Goal: Task Accomplishment & Management: Use online tool/utility

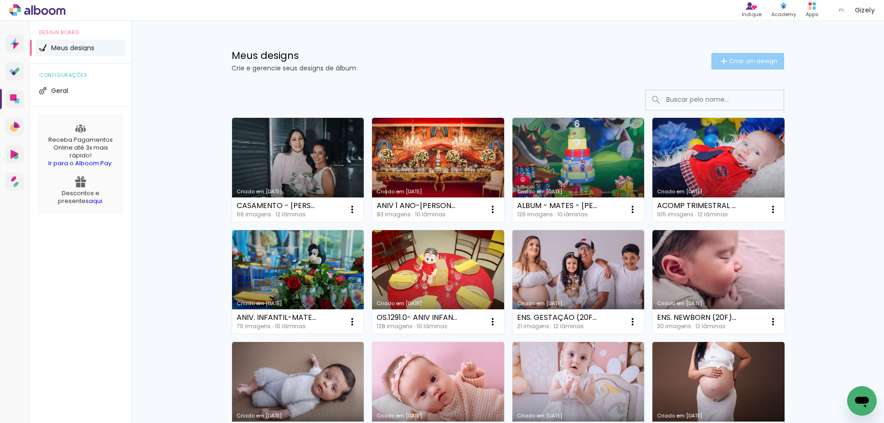
click at [746, 61] on span "Criar um design" at bounding box center [753, 61] width 48 height 6
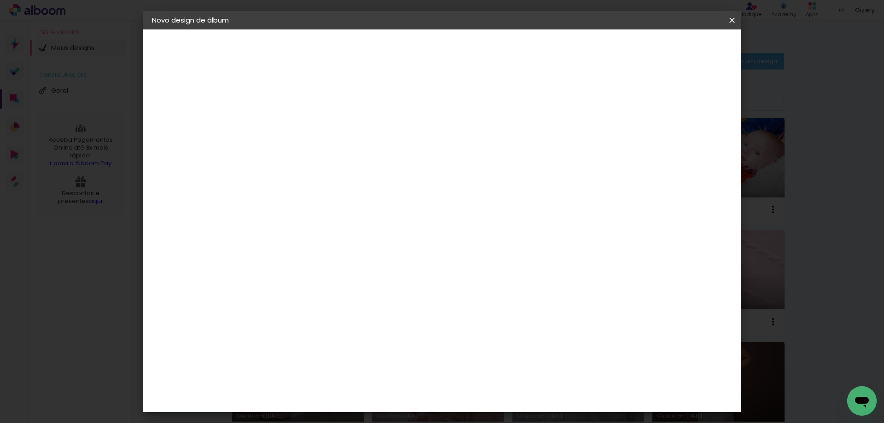
click at [0, 0] on paper-input-container "Título do álbum" at bounding box center [0, 0] width 0 height 0
paste input "ENS. NEWBORN (20F) - [PERSON_NAME]"
type input "ENS. NEWBORN (20F) - [PERSON_NAME]"
type paper-input "ENS. NEWBORN (20F) - [PERSON_NAME]"
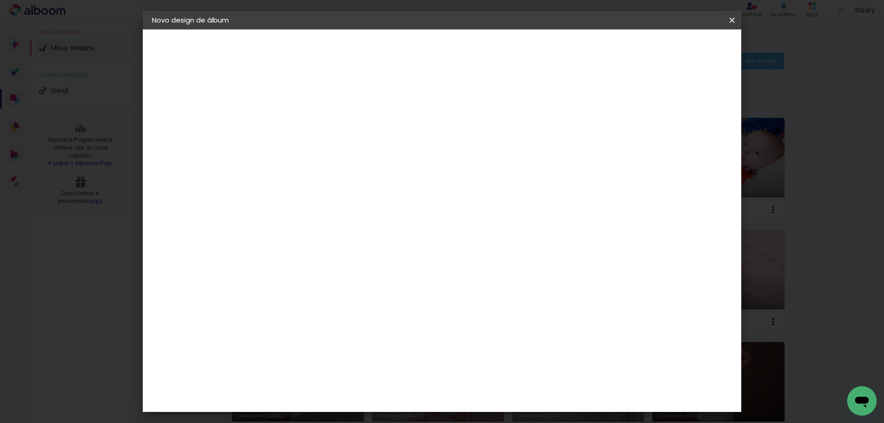
scroll to position [0, 0]
click at [0, 0] on slot "Avançar" at bounding box center [0, 0] width 0 height 0
click at [368, 285] on paper-item "Canaan Álbuns" at bounding box center [325, 297] width 99 height 24
click at [0, 0] on slot "Avançar" at bounding box center [0, 0] width 0 height 0
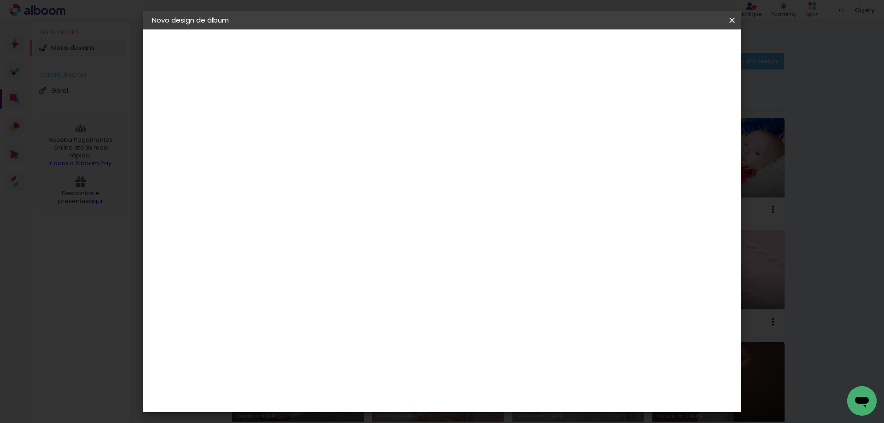
scroll to position [92, 0]
click at [365, 343] on span "25 × 25" at bounding box center [343, 352] width 43 height 19
click at [0, 0] on slot "Avançar" at bounding box center [0, 0] width 0 height 0
click at [0, 0] on span "Iniciar design" at bounding box center [0, 0] width 0 height 0
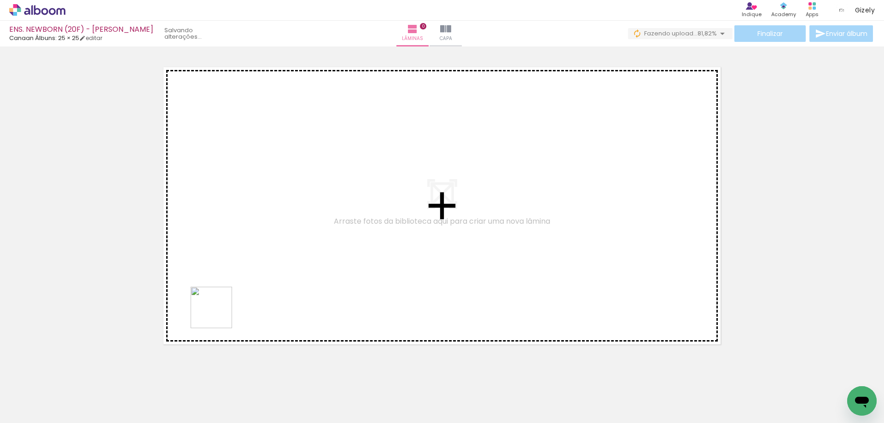
drag, startPoint x: 151, startPoint y: 396, endPoint x: 200, endPoint y: 297, distance: 110.2
click at [259, 263] on quentale-workspace at bounding box center [442, 211] width 884 height 423
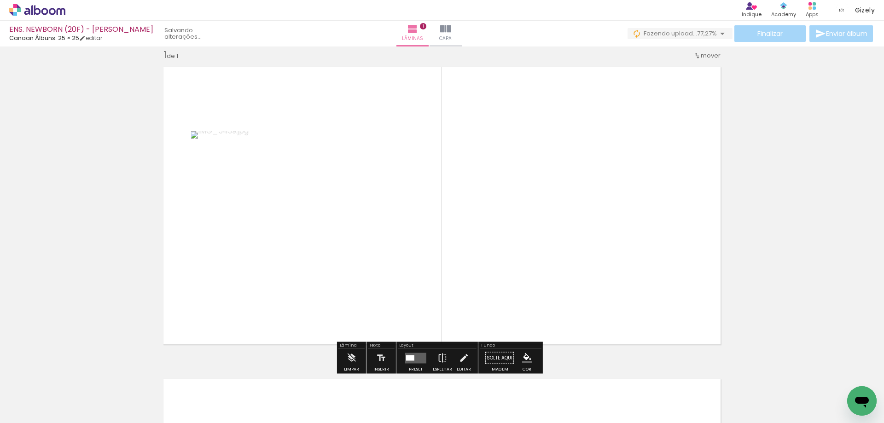
scroll to position [12, 0]
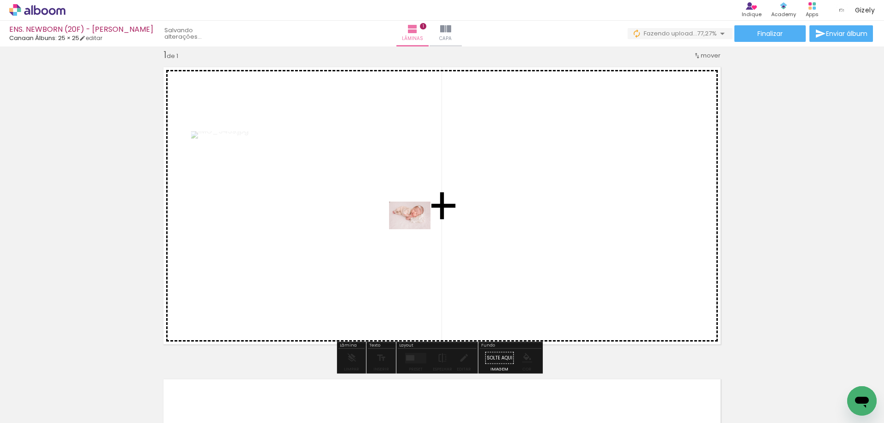
drag, startPoint x: 90, startPoint y: 397, endPoint x: 417, endPoint y: 229, distance: 367.4
click at [417, 229] on quentale-workspace at bounding box center [442, 211] width 884 height 423
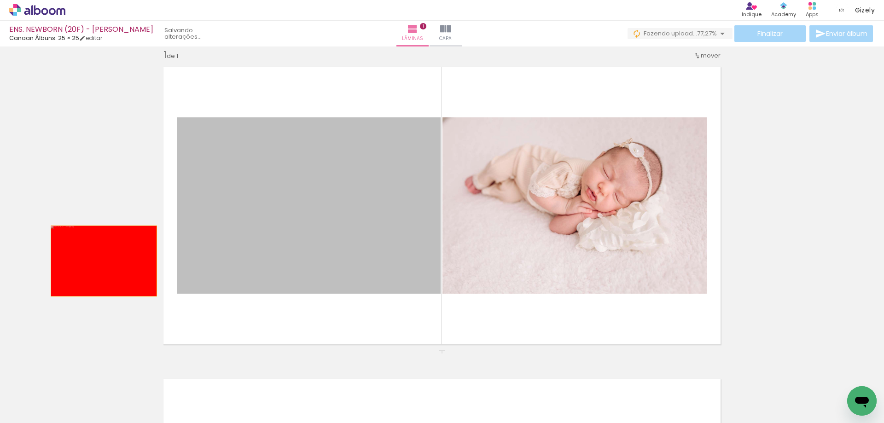
drag, startPoint x: 285, startPoint y: 266, endPoint x: 93, endPoint y: 260, distance: 191.2
click at [93, 260] on div "Inserir lâmina 1 de 1" at bounding box center [442, 350] width 884 height 625
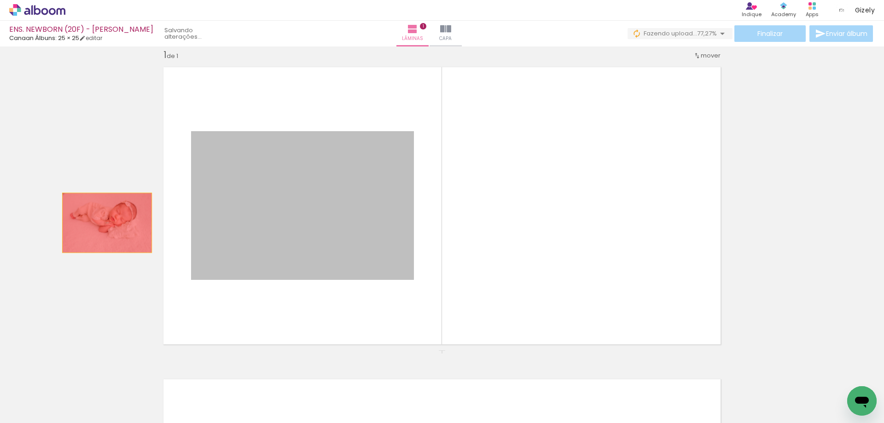
drag, startPoint x: 160, startPoint y: 223, endPoint x: 100, endPoint y: 224, distance: 59.9
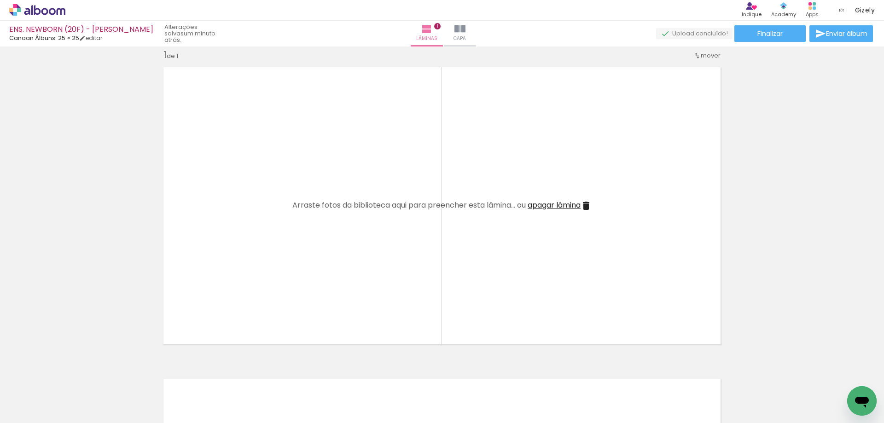
scroll to position [0, 329]
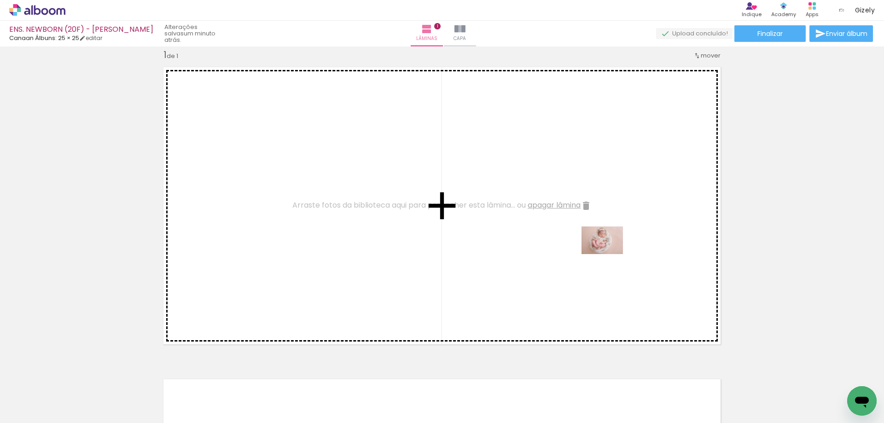
drag, startPoint x: 746, startPoint y: 372, endPoint x: 609, endPoint y: 254, distance: 180.8
click at [609, 254] on quentale-workspace at bounding box center [442, 211] width 884 height 423
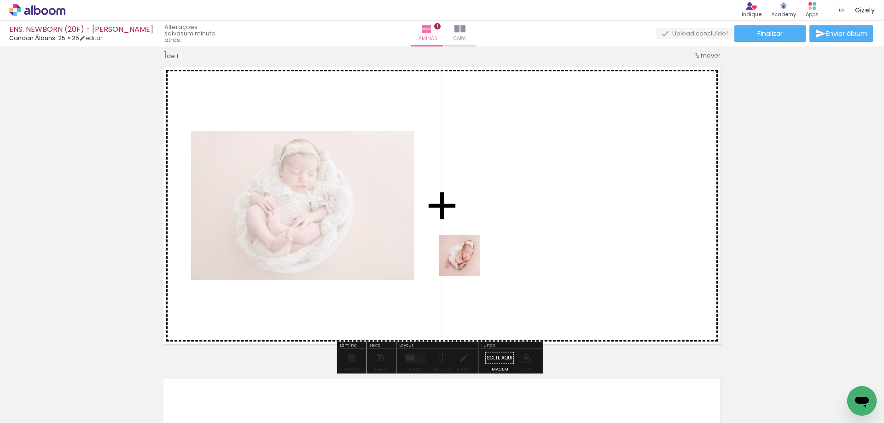
drag, startPoint x: 704, startPoint y: 394, endPoint x: 443, endPoint y: 248, distance: 299.3
click at [443, 248] on quentale-workspace at bounding box center [442, 211] width 884 height 423
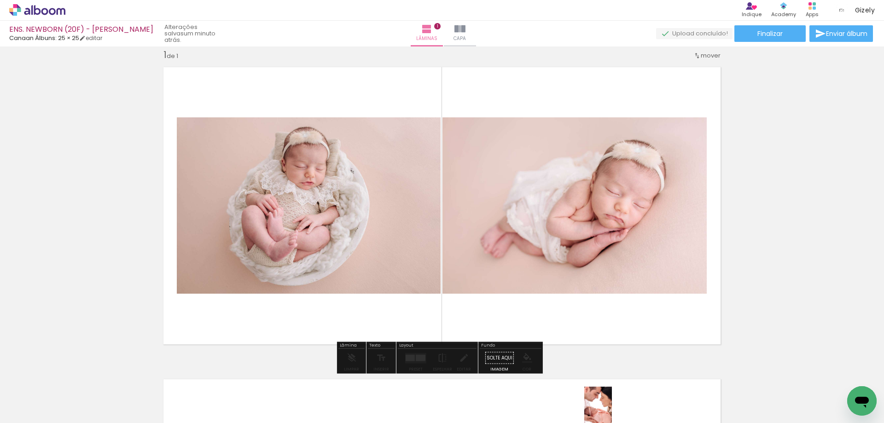
drag, startPoint x: 626, startPoint y: 414, endPoint x: 612, endPoint y: 414, distance: 13.8
click at [0, 0] on slot at bounding box center [0, 0] width 0 height 0
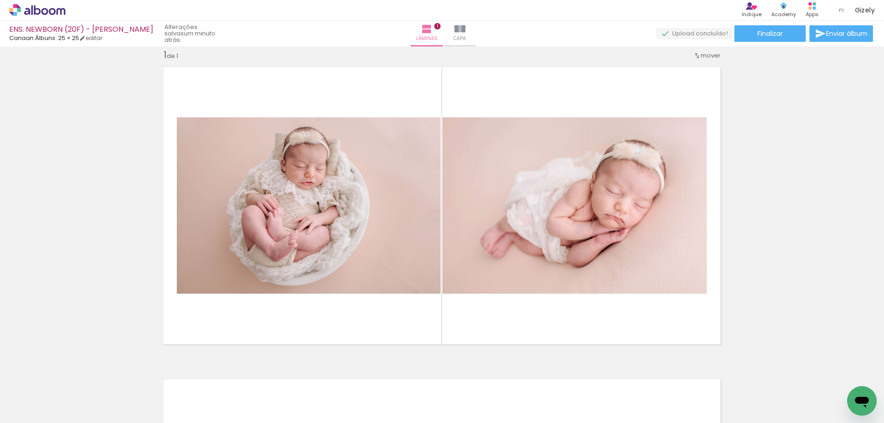
scroll to position [0, 0]
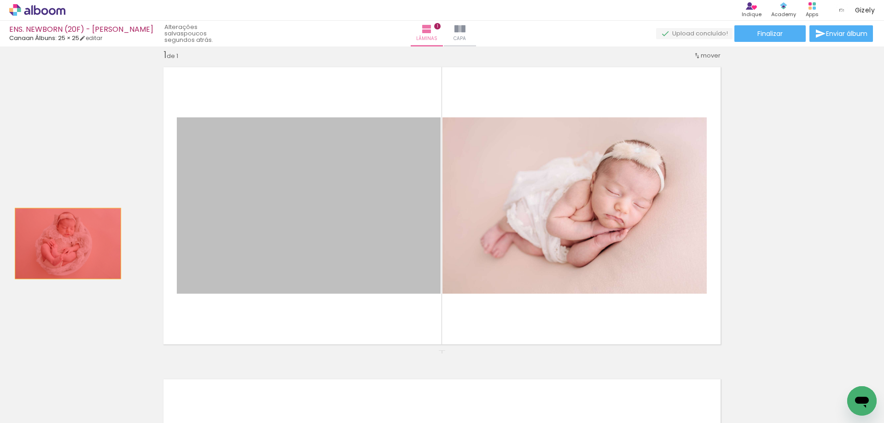
drag, startPoint x: 309, startPoint y: 263, endPoint x: 60, endPoint y: 243, distance: 250.0
click at [60, 243] on div "Inserir lâmina 1 de 1" at bounding box center [442, 350] width 884 height 625
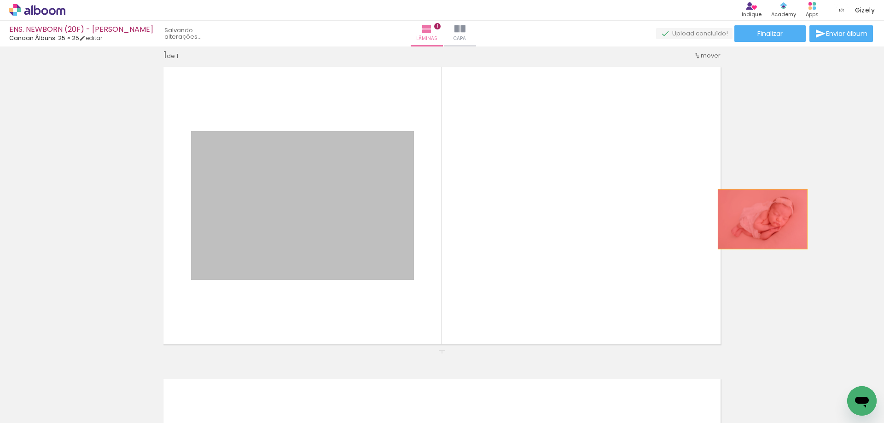
drag, startPoint x: 327, startPoint y: 225, endPoint x: 764, endPoint y: 218, distance: 437.0
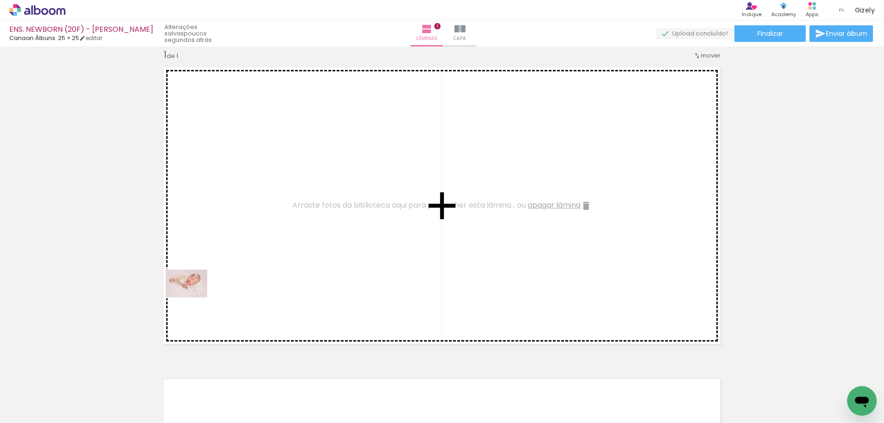
drag, startPoint x: 101, startPoint y: 394, endPoint x: 227, endPoint y: 280, distance: 169.5
click at [246, 247] on quentale-workspace at bounding box center [442, 211] width 884 height 423
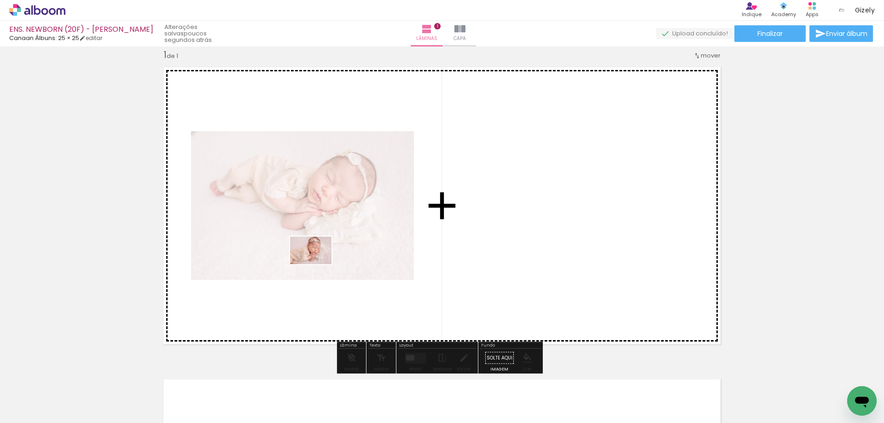
drag, startPoint x: 199, startPoint y: 359, endPoint x: 335, endPoint y: 250, distance: 173.6
click at [335, 250] on quentale-workspace at bounding box center [442, 211] width 884 height 423
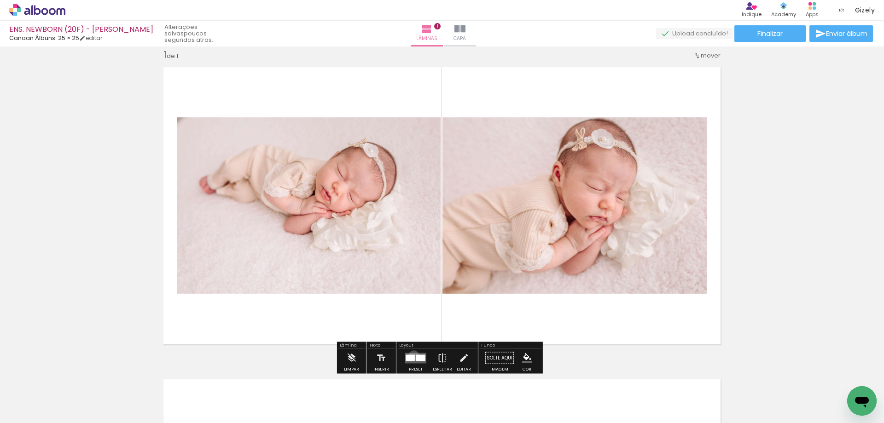
click at [412, 355] on div at bounding box center [410, 358] width 9 height 6
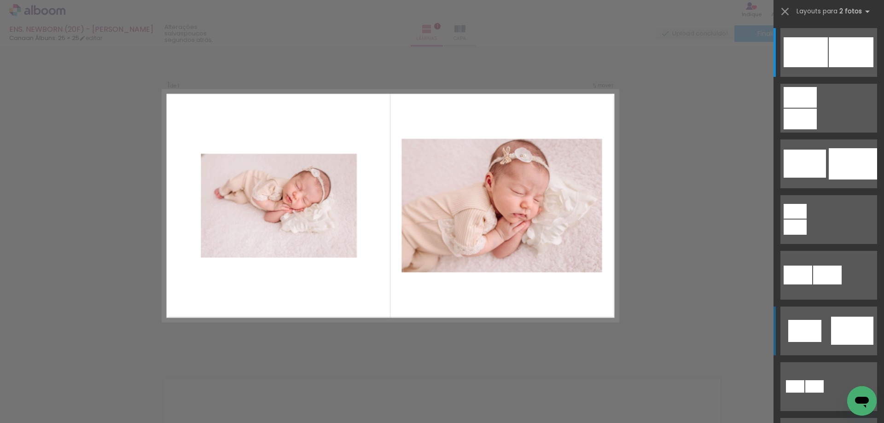
scroll to position [184, 0]
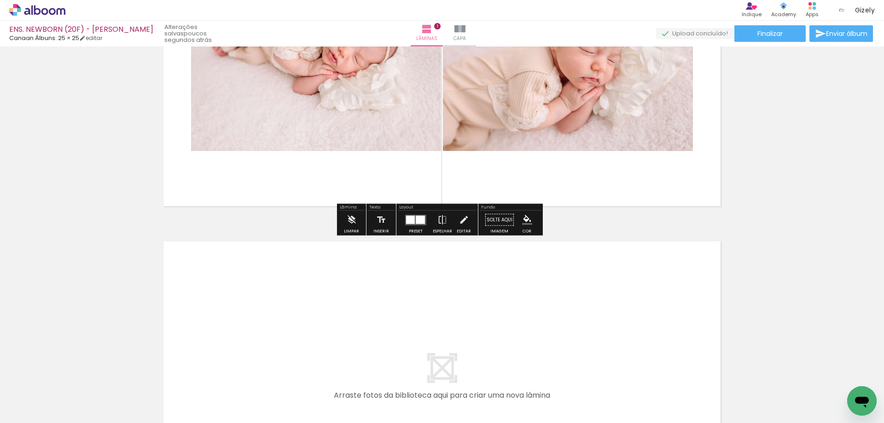
scroll to position [242, 0]
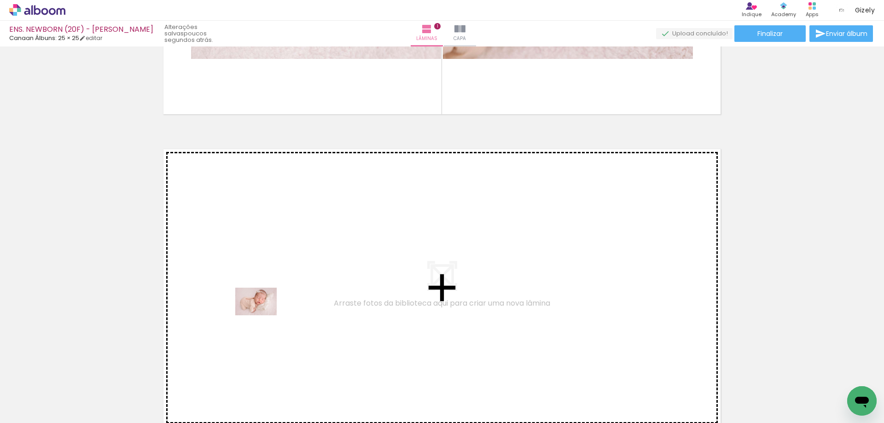
drag, startPoint x: 259, startPoint y: 395, endPoint x: 260, endPoint y: 296, distance: 99.0
click at [260, 296] on quentale-workspace at bounding box center [442, 211] width 884 height 423
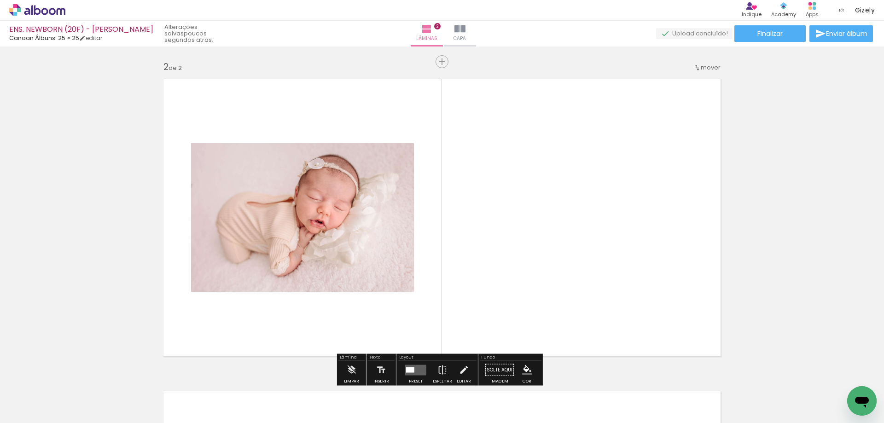
scroll to position [324, 0]
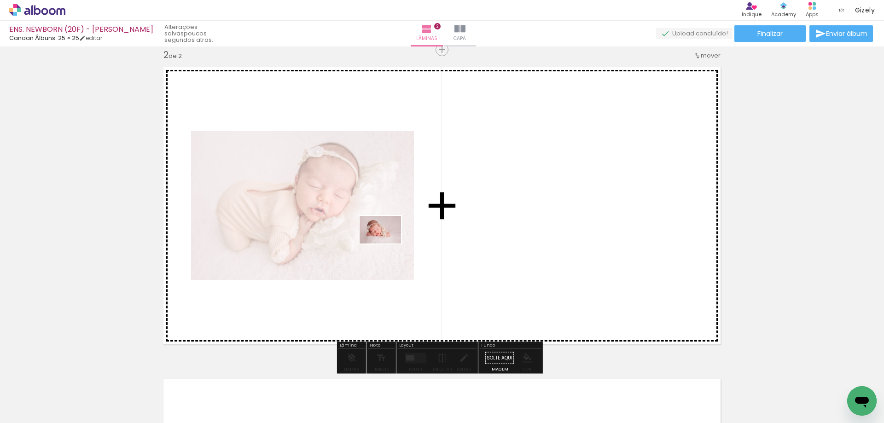
drag, startPoint x: 315, startPoint y: 390, endPoint x: 401, endPoint y: 227, distance: 185.4
click at [401, 227] on quentale-workspace at bounding box center [442, 211] width 884 height 423
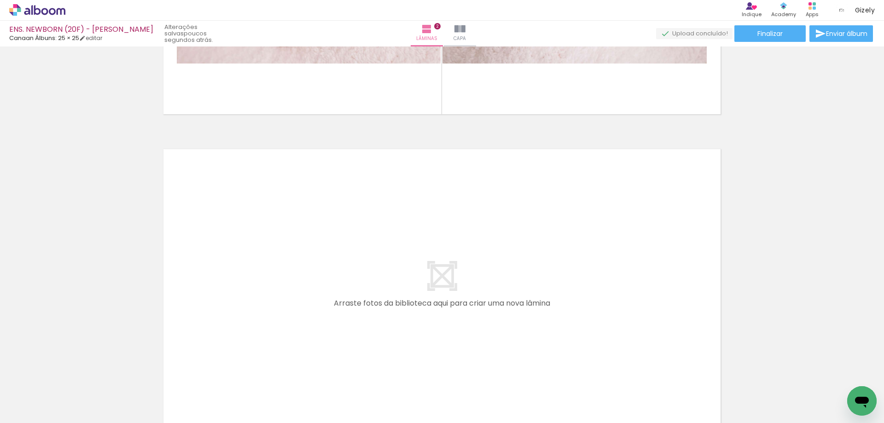
scroll to position [600, 0]
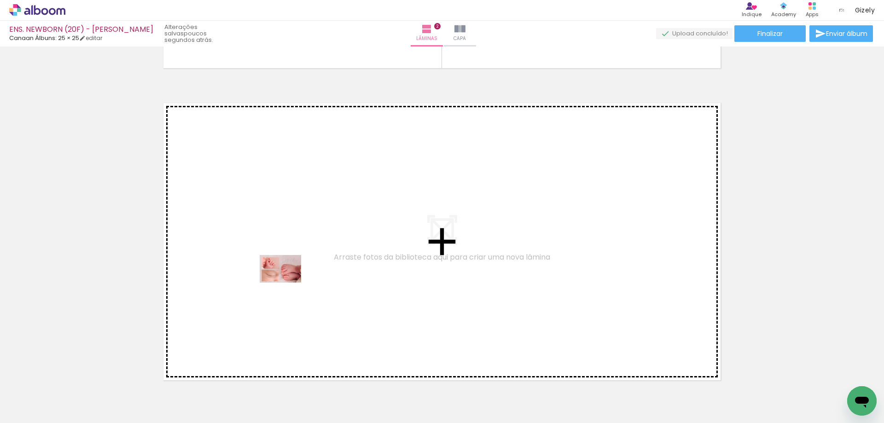
drag, startPoint x: 196, startPoint y: 390, endPoint x: 292, endPoint y: 277, distance: 147.9
click at [292, 277] on quentale-workspace at bounding box center [442, 211] width 884 height 423
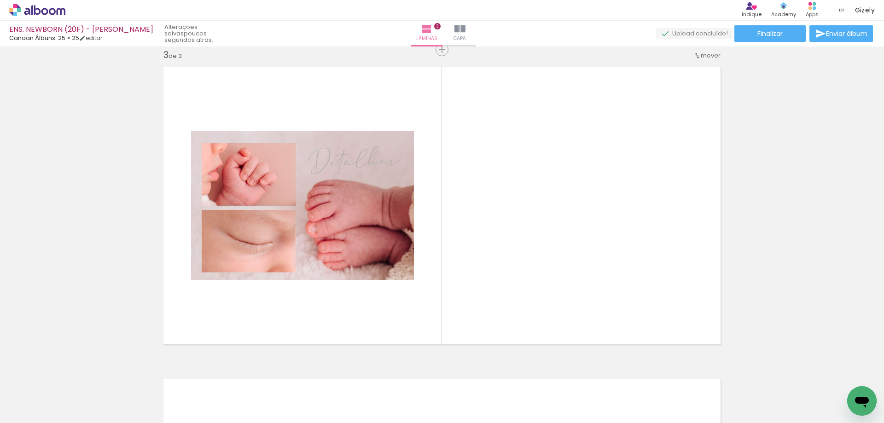
scroll to position [0, 329]
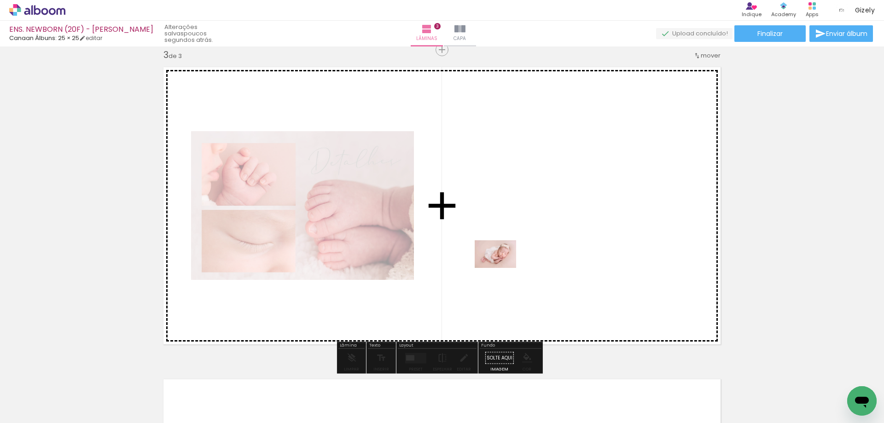
drag, startPoint x: 692, startPoint y: 377, endPoint x: 500, endPoint y: 267, distance: 221.3
click at [500, 267] on quentale-workspace at bounding box center [442, 211] width 884 height 423
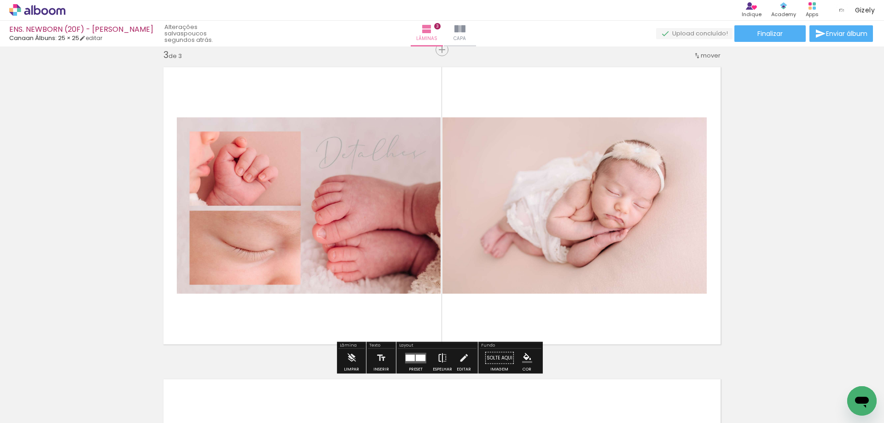
click at [443, 355] on iron-icon at bounding box center [442, 358] width 10 height 18
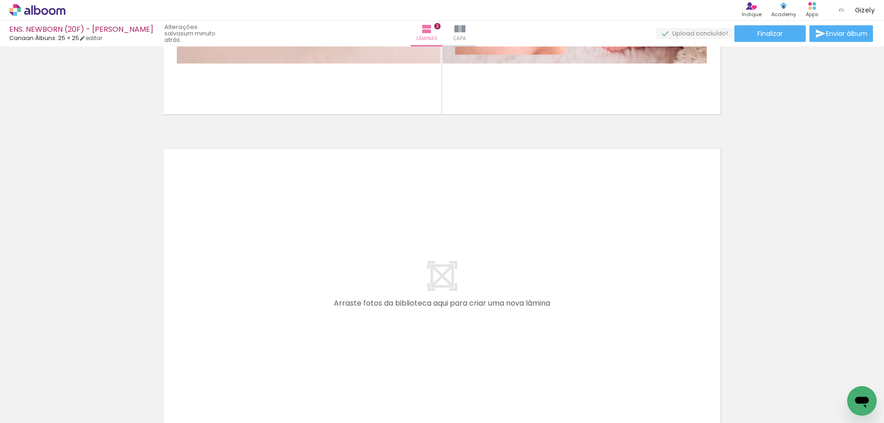
scroll to position [913, 0]
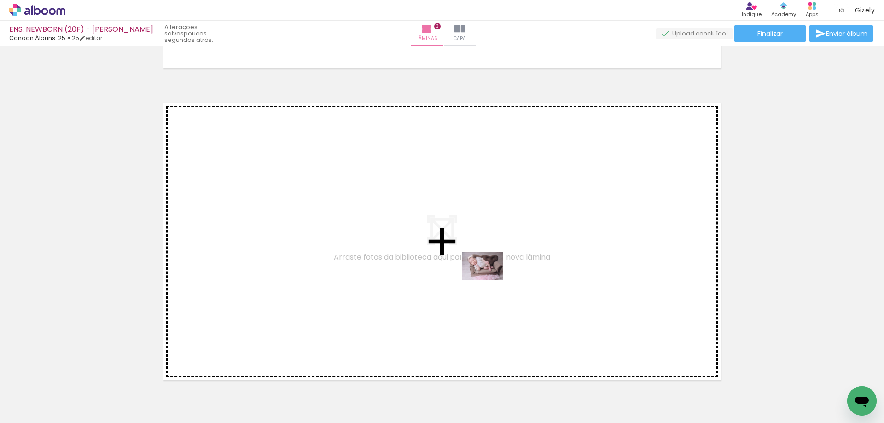
drag, startPoint x: 784, startPoint y: 397, endPoint x: 465, endPoint y: 279, distance: 339.7
click at [465, 279] on quentale-workspace at bounding box center [442, 211] width 884 height 423
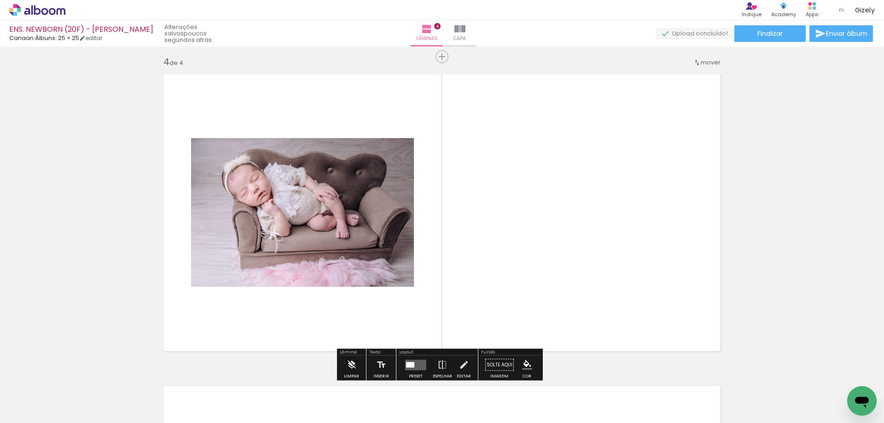
scroll to position [948, 0]
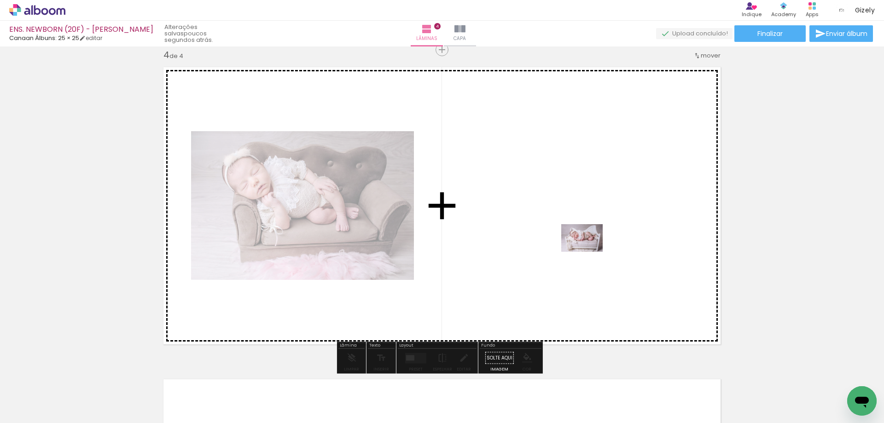
drag, startPoint x: 838, startPoint y: 391, endPoint x: 589, endPoint y: 252, distance: 285.3
click at [589, 252] on quentale-workspace at bounding box center [442, 211] width 884 height 423
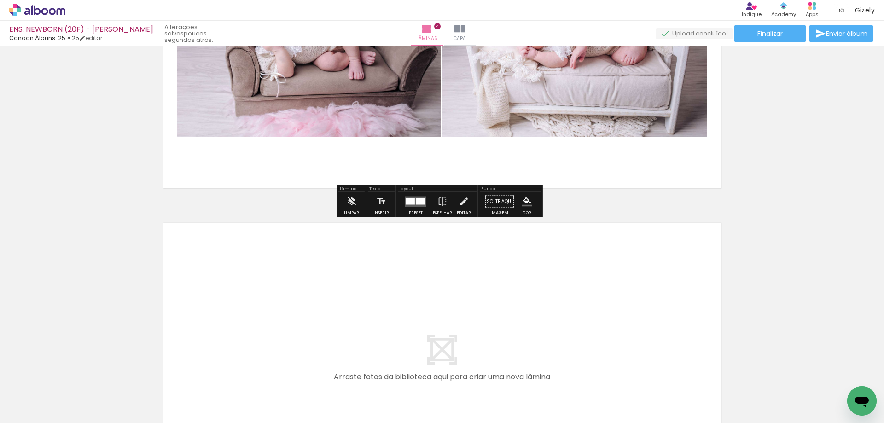
scroll to position [0, 0]
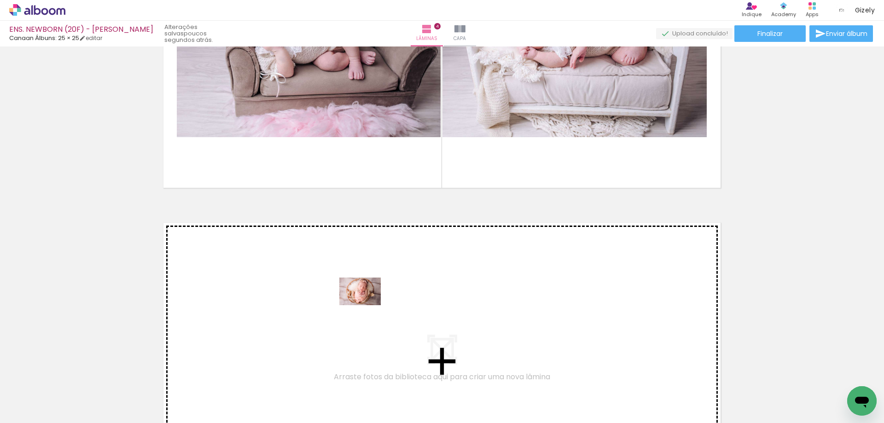
drag, startPoint x: 358, startPoint y: 397, endPoint x: 367, endPoint y: 305, distance: 92.5
click at [367, 305] on quentale-workspace at bounding box center [442, 211] width 884 height 423
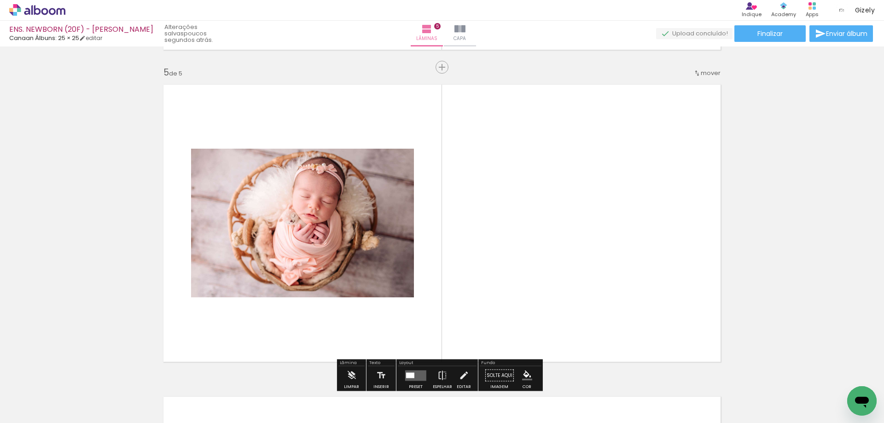
scroll to position [1261, 0]
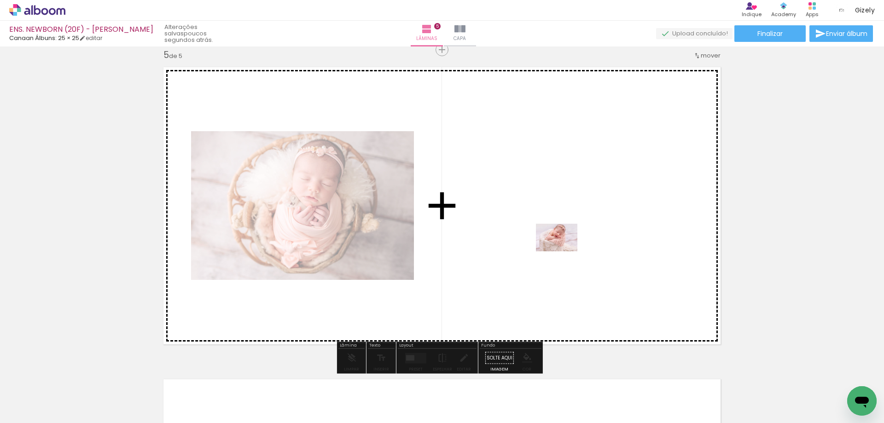
drag, startPoint x: 408, startPoint y: 391, endPoint x: 564, endPoint y: 251, distance: 209.0
click at [564, 251] on quentale-workspace at bounding box center [442, 211] width 884 height 423
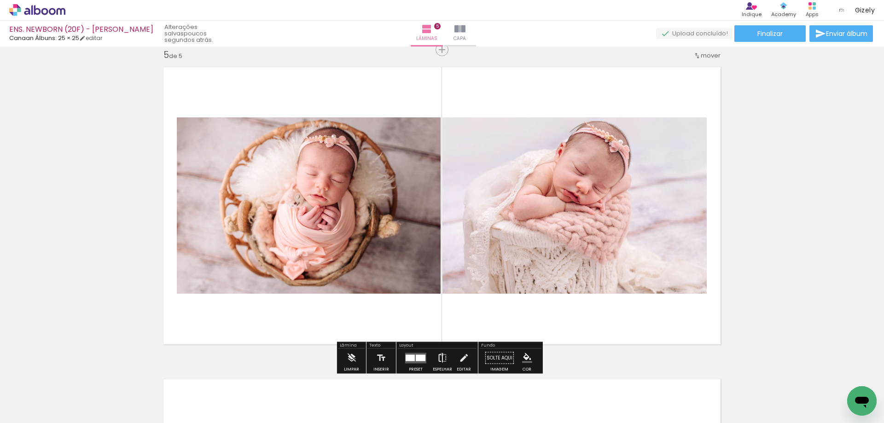
click at [440, 355] on iron-icon at bounding box center [442, 358] width 10 height 18
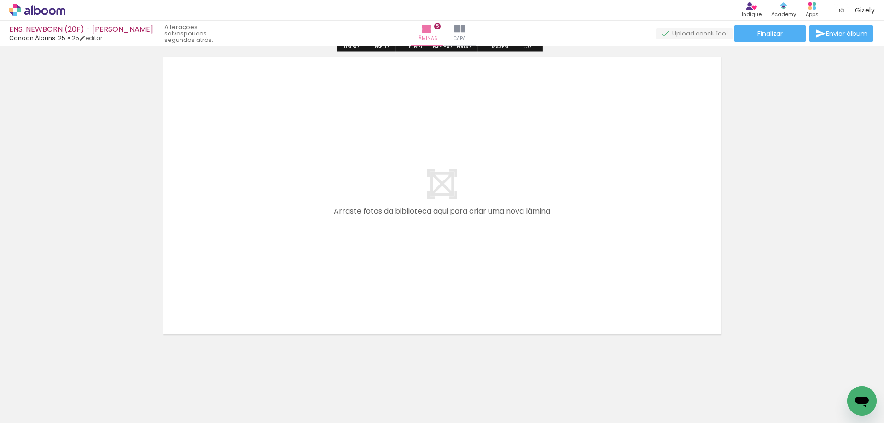
scroll to position [1590, 0]
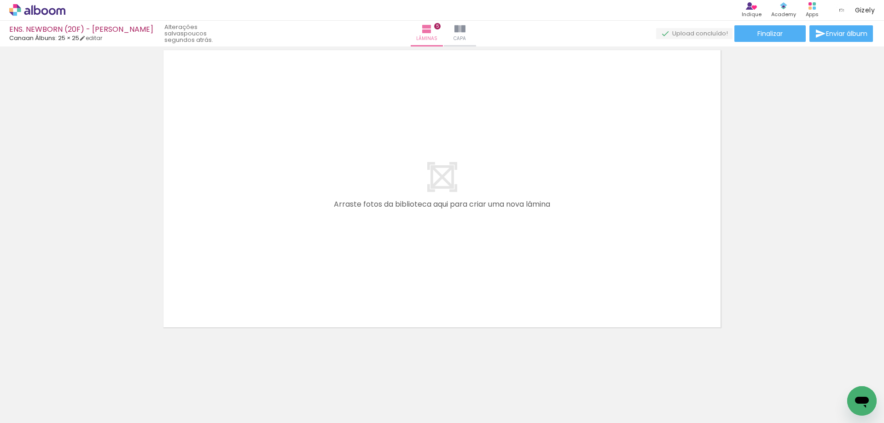
click at [113, 395] on div at bounding box center [91, 392] width 41 height 28
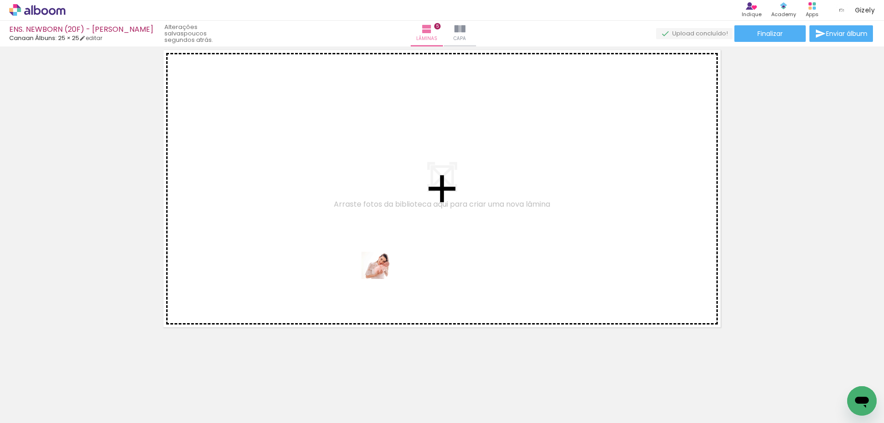
drag, startPoint x: 419, startPoint y: 392, endPoint x: 389, endPoint y: 276, distance: 120.5
click at [389, 276] on quentale-workspace at bounding box center [442, 211] width 884 height 423
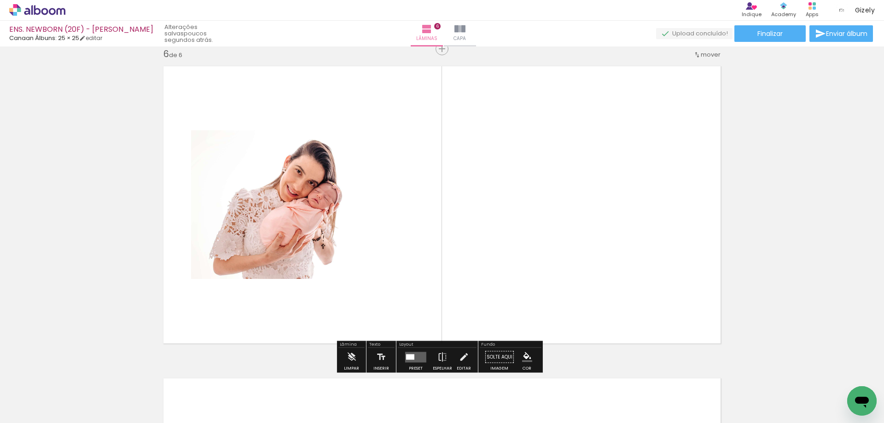
scroll to position [1573, 0]
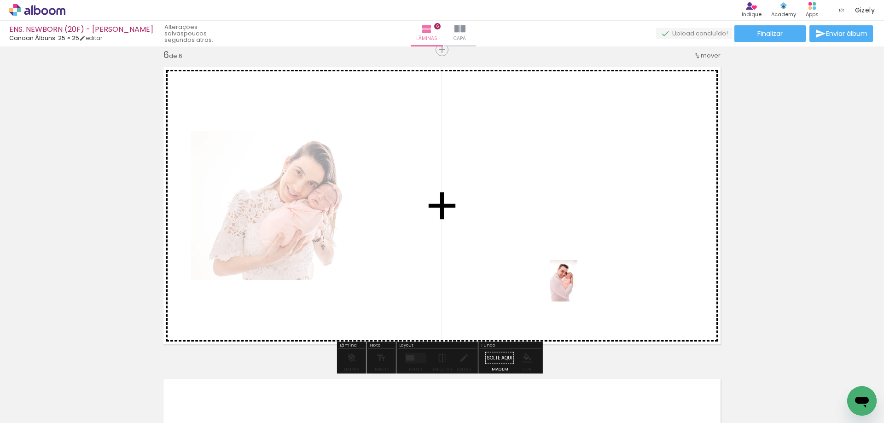
drag, startPoint x: 613, startPoint y: 392, endPoint x: 571, endPoint y: 266, distance: 132.5
click at [571, 266] on quentale-workspace at bounding box center [442, 211] width 884 height 423
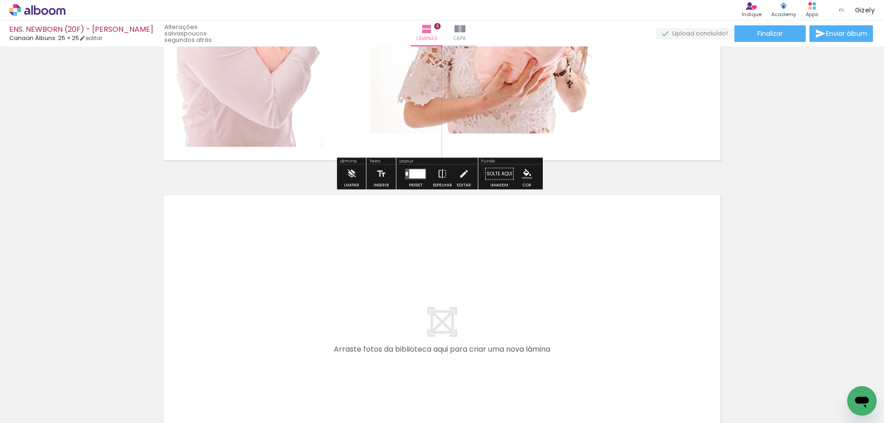
scroll to position [1803, 0]
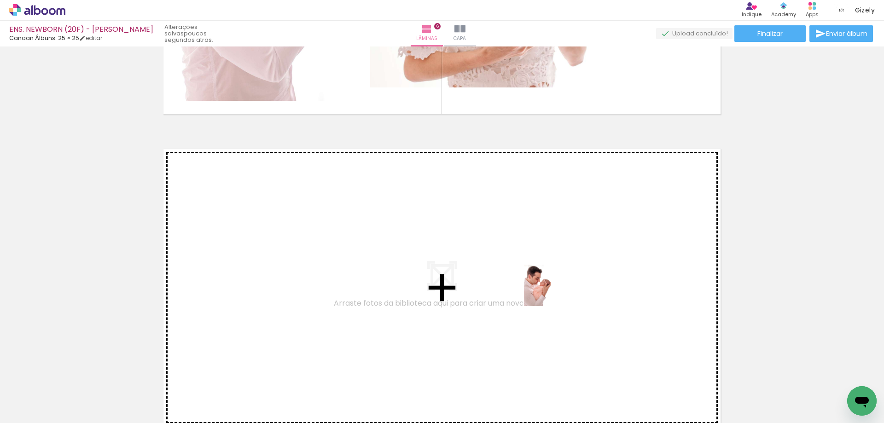
drag, startPoint x: 562, startPoint y: 392, endPoint x: 552, endPoint y: 292, distance: 100.0
click at [552, 292] on quentale-workspace at bounding box center [442, 211] width 884 height 423
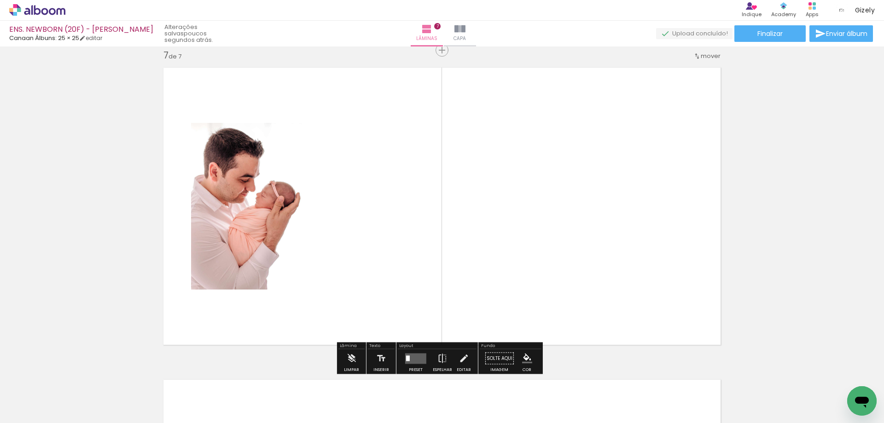
scroll to position [1885, 0]
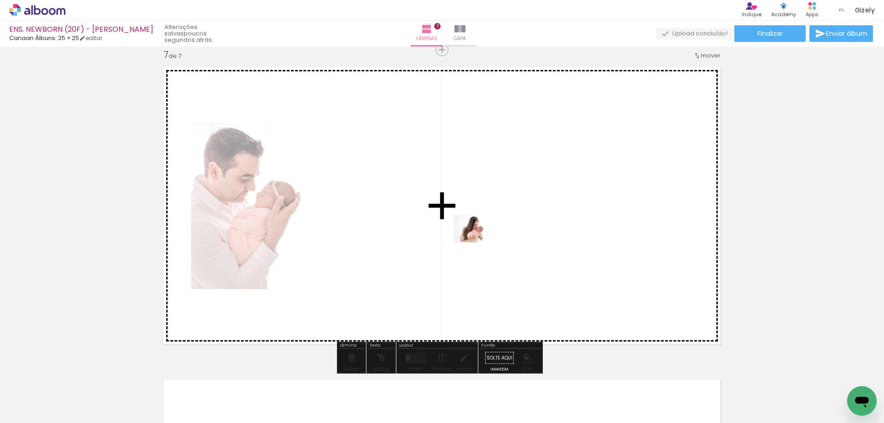
drag, startPoint x: 467, startPoint y: 385, endPoint x: 482, endPoint y: 240, distance: 146.3
click at [482, 240] on quentale-workspace at bounding box center [442, 211] width 884 height 423
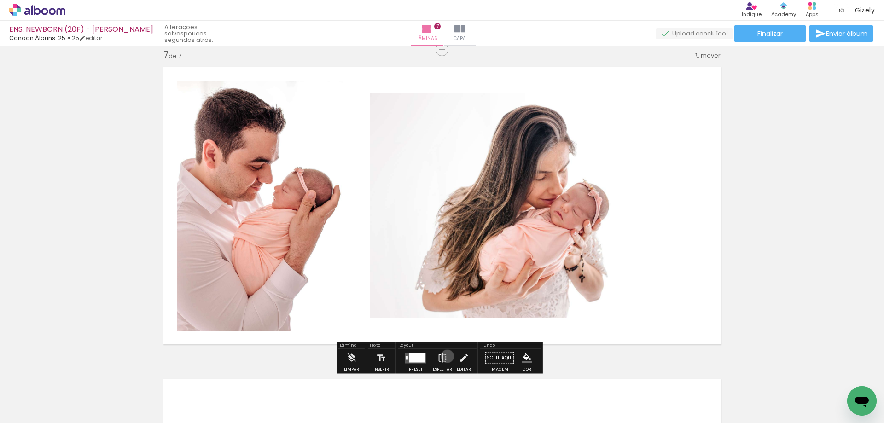
click at [445, 356] on paper-button "Espelhar" at bounding box center [442, 360] width 24 height 23
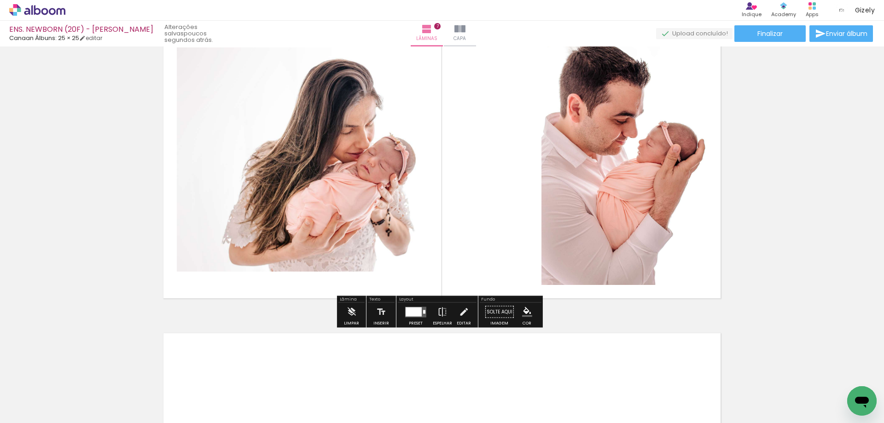
scroll to position [1977, 0]
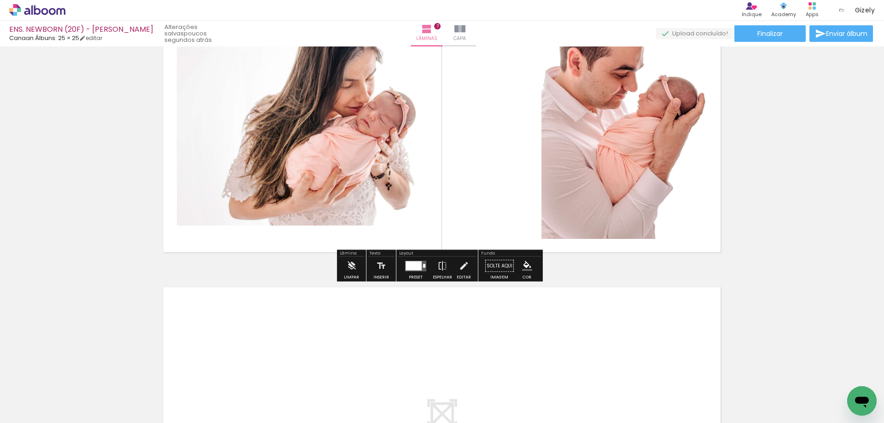
click at [420, 266] on quentale-layouter at bounding box center [415, 266] width 21 height 11
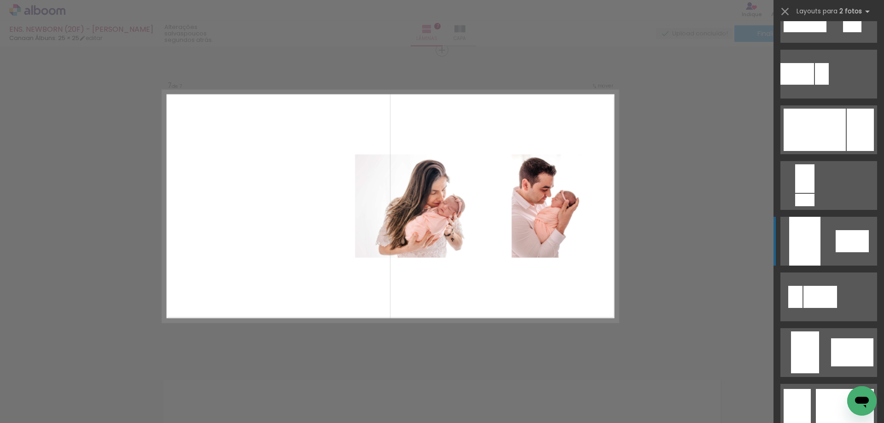
scroll to position [506, 0]
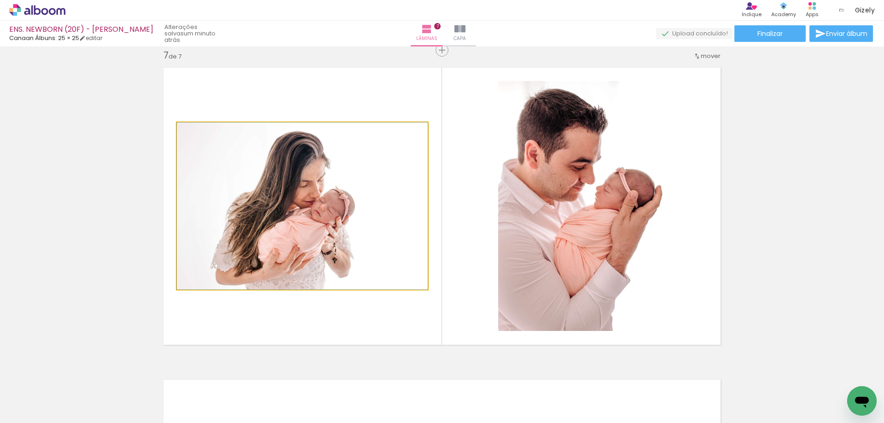
drag, startPoint x: 332, startPoint y: 216, endPoint x: 342, endPoint y: 215, distance: 9.7
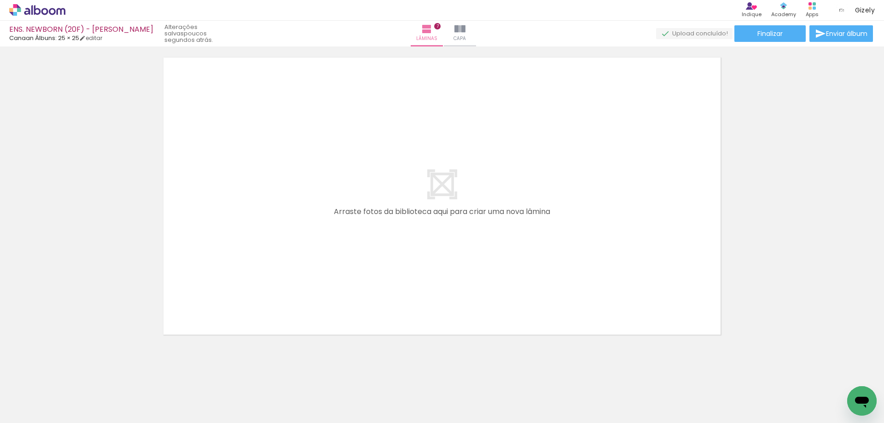
scroll to position [0, 141]
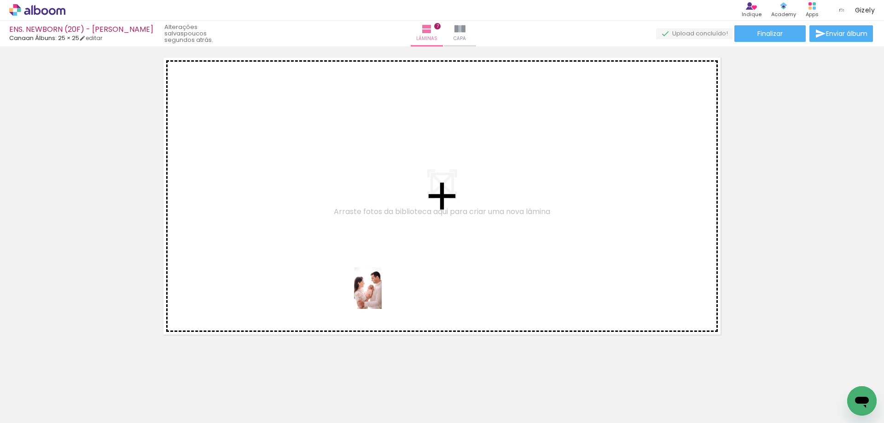
drag, startPoint x: 369, startPoint y: 394, endPoint x: 363, endPoint y: 225, distance: 169.1
click at [363, 225] on quentale-workspace at bounding box center [442, 211] width 884 height 423
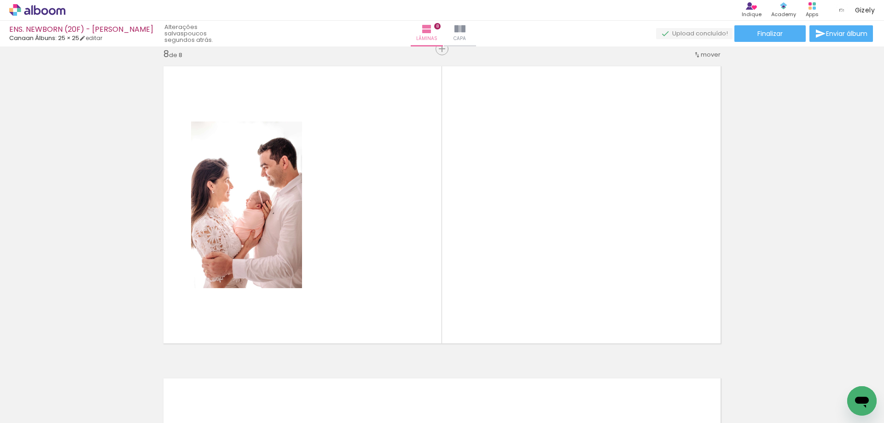
scroll to position [2197, 0]
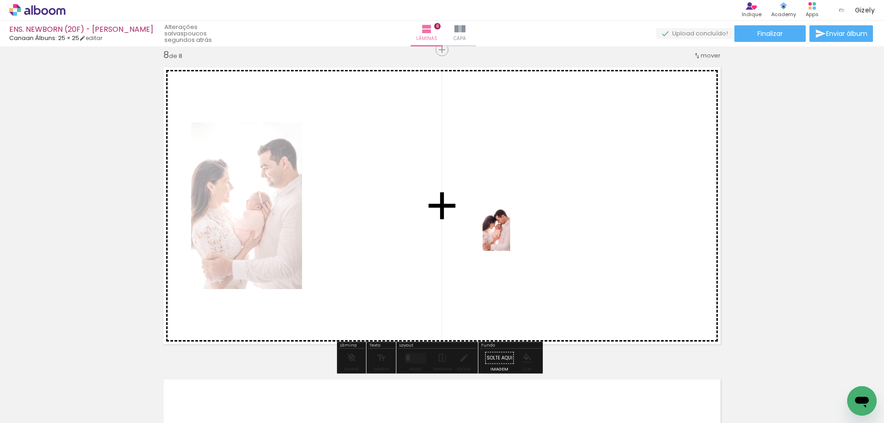
drag, startPoint x: 450, startPoint y: 322, endPoint x: 511, endPoint y: 236, distance: 105.7
click at [511, 236] on quentale-workspace at bounding box center [442, 211] width 884 height 423
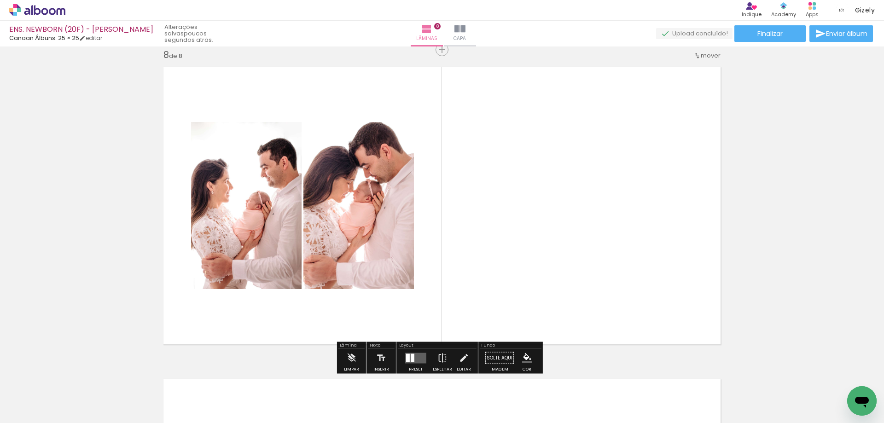
click at [412, 359] on div at bounding box center [413, 358] width 4 height 8
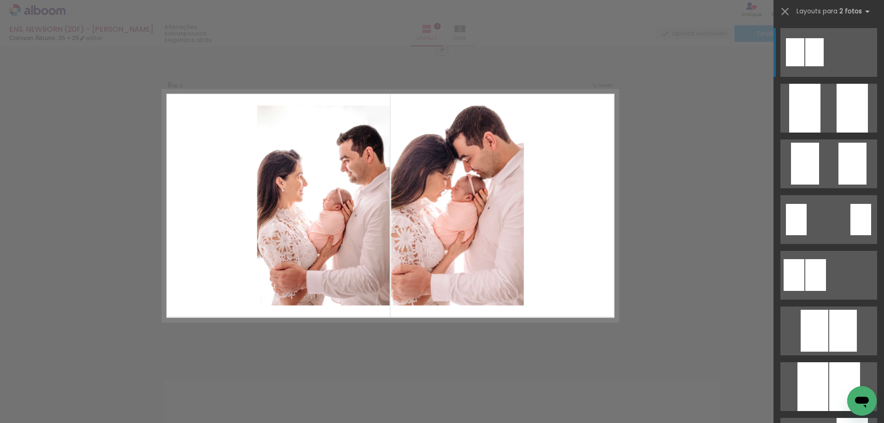
scroll to position [46, 0]
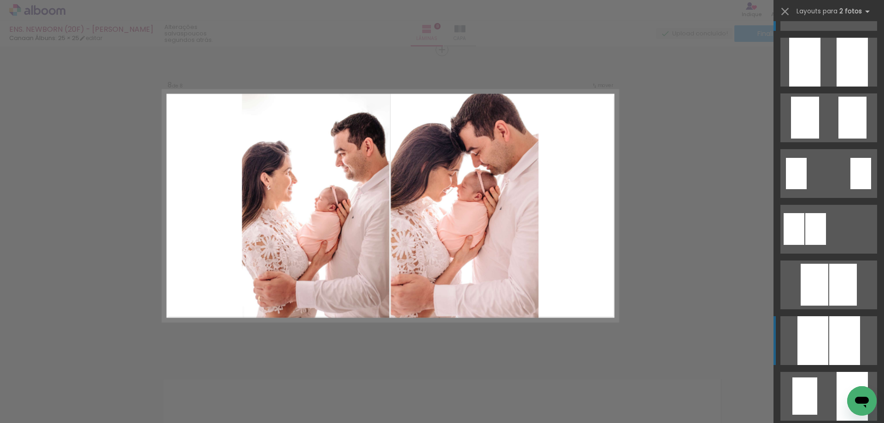
click at [837, 87] on div at bounding box center [852, 62] width 31 height 49
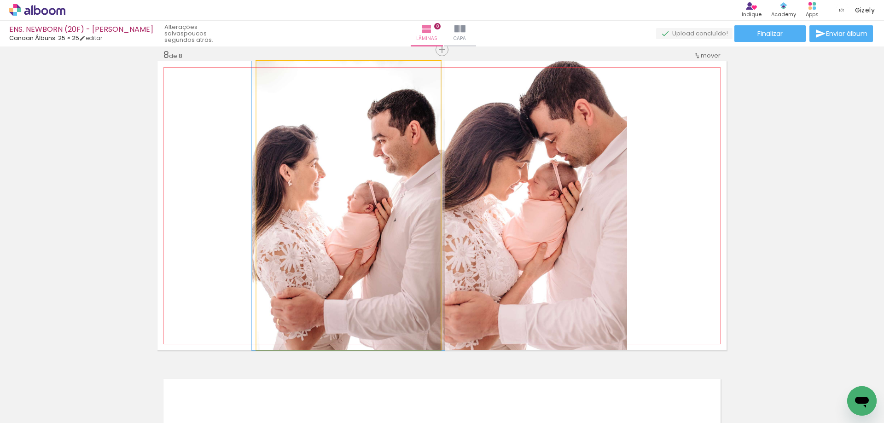
click at [331, 283] on quentale-photo at bounding box center [348, 205] width 184 height 289
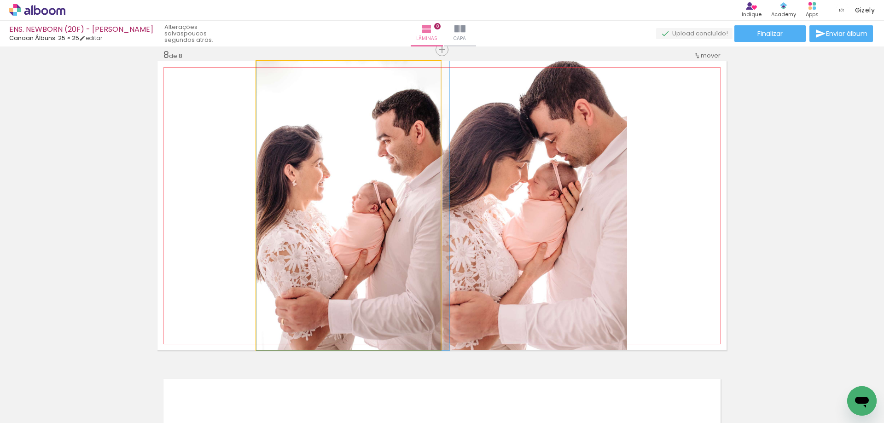
drag, startPoint x: 343, startPoint y: 286, endPoint x: 349, endPoint y: 286, distance: 6.4
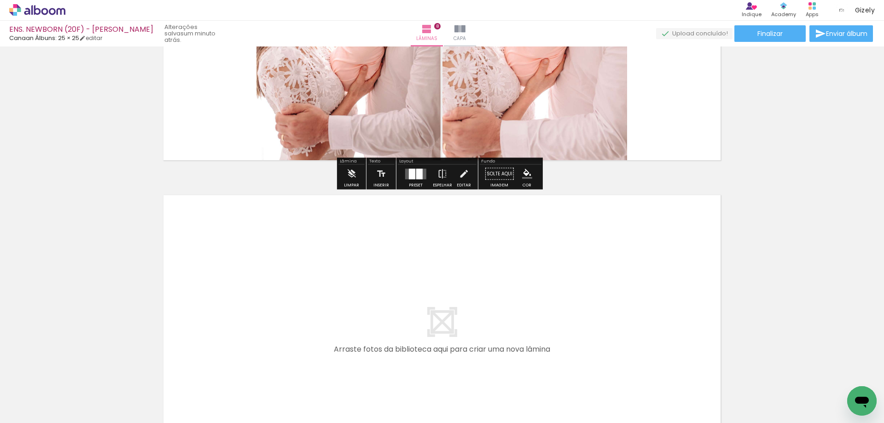
scroll to position [2473, 0]
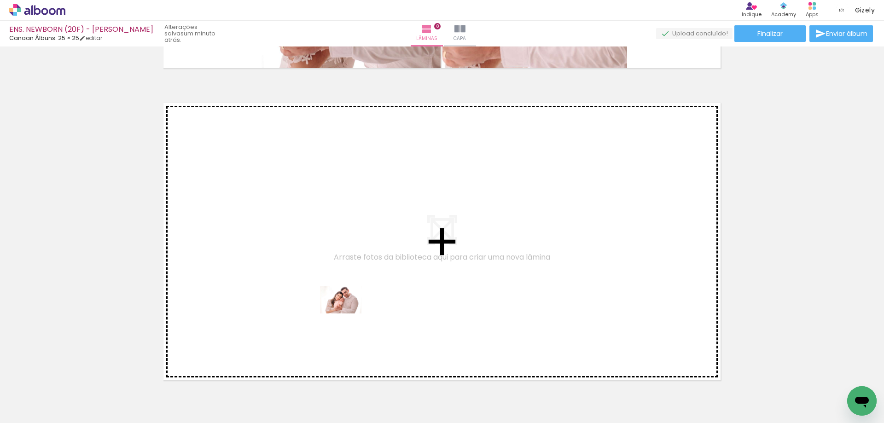
drag, startPoint x: 571, startPoint y: 399, endPoint x: 326, endPoint y: 303, distance: 262.8
click at [326, 303] on quentale-workspace at bounding box center [442, 211] width 884 height 423
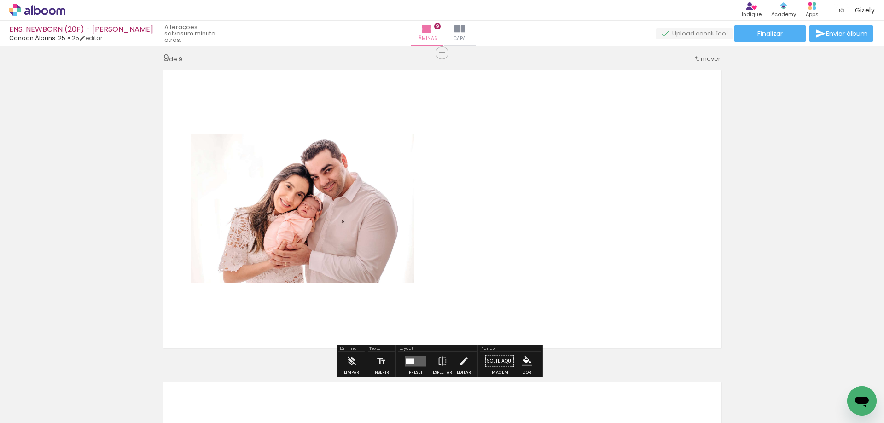
scroll to position [2509, 0]
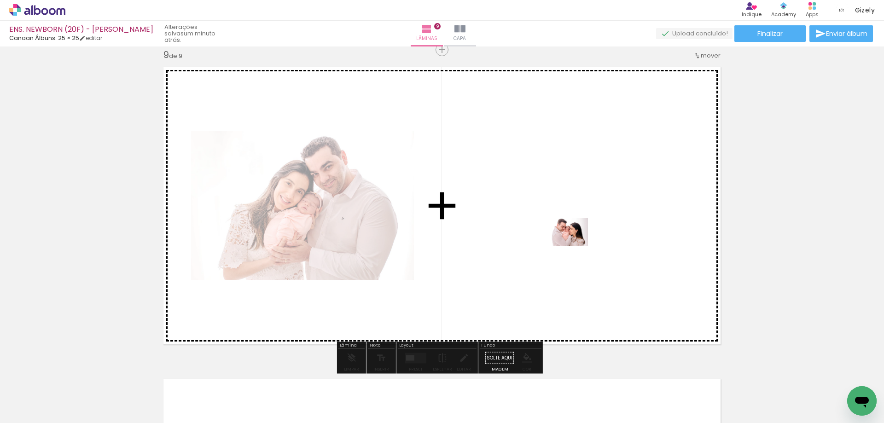
drag, startPoint x: 727, startPoint y: 400, endPoint x: 574, endPoint y: 246, distance: 216.5
click at [574, 246] on quentale-workspace at bounding box center [442, 211] width 884 height 423
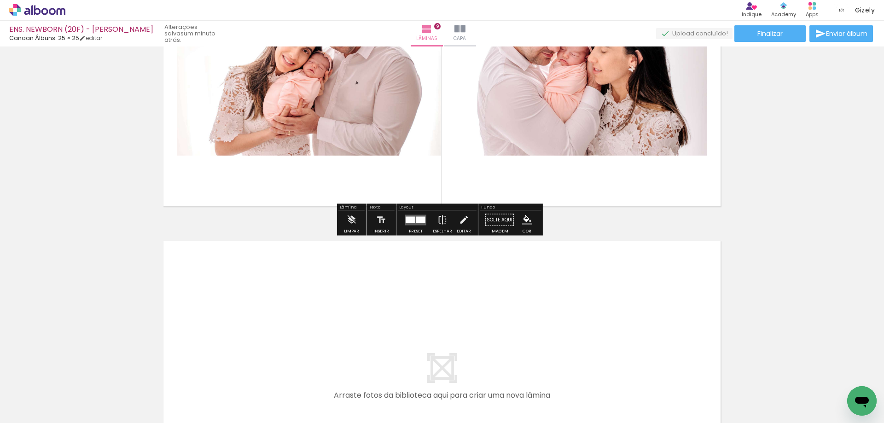
scroll to position [2832, 0]
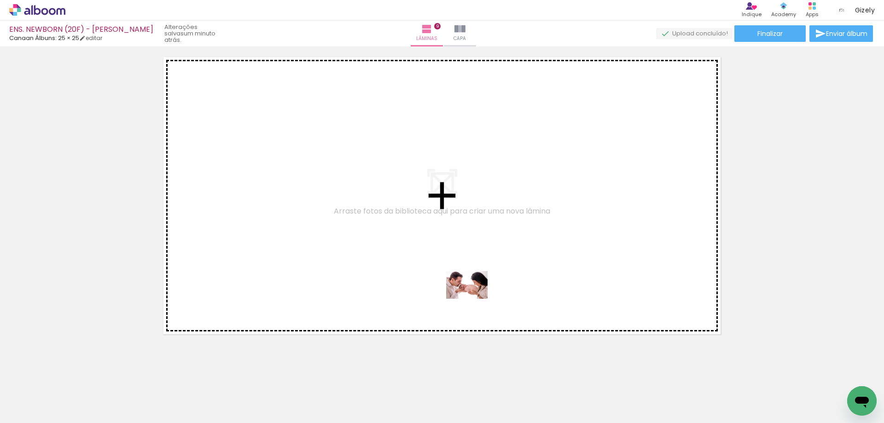
drag, startPoint x: 782, startPoint y: 392, endPoint x: 474, endPoint y: 299, distance: 322.2
click at [474, 299] on quentale-workspace at bounding box center [442, 211] width 884 height 423
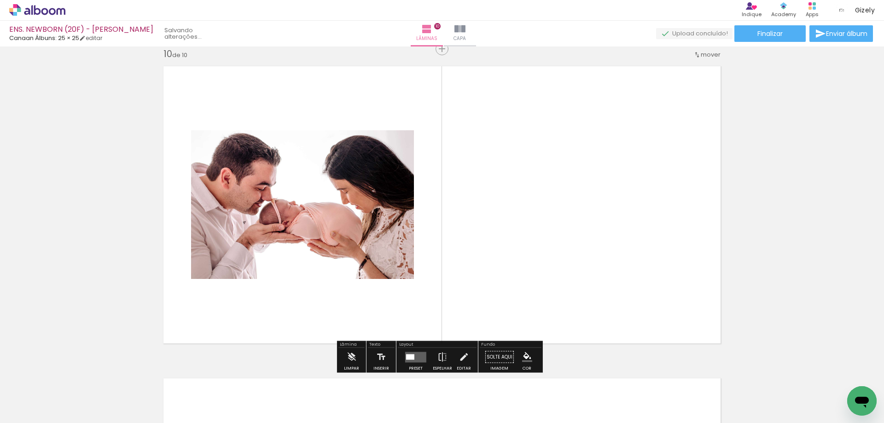
scroll to position [2821, 0]
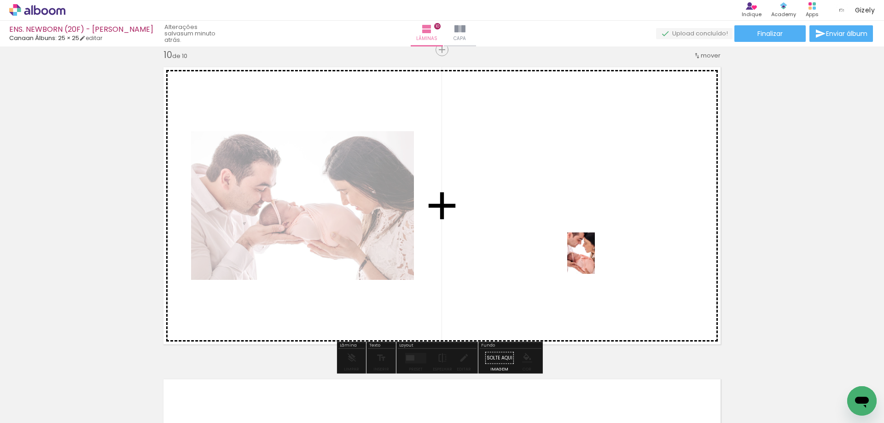
drag, startPoint x: 832, startPoint y: 389, endPoint x: 595, endPoint y: 260, distance: 269.9
click at [595, 260] on quentale-workspace at bounding box center [442, 211] width 884 height 423
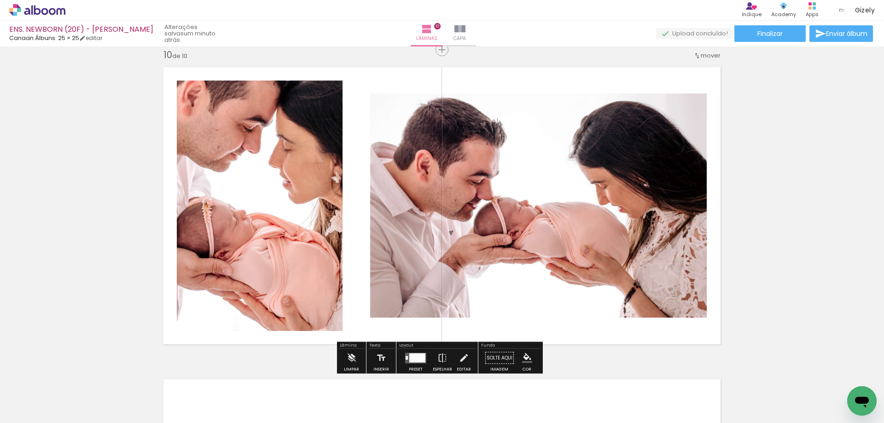
click at [413, 355] on div at bounding box center [417, 357] width 16 height 9
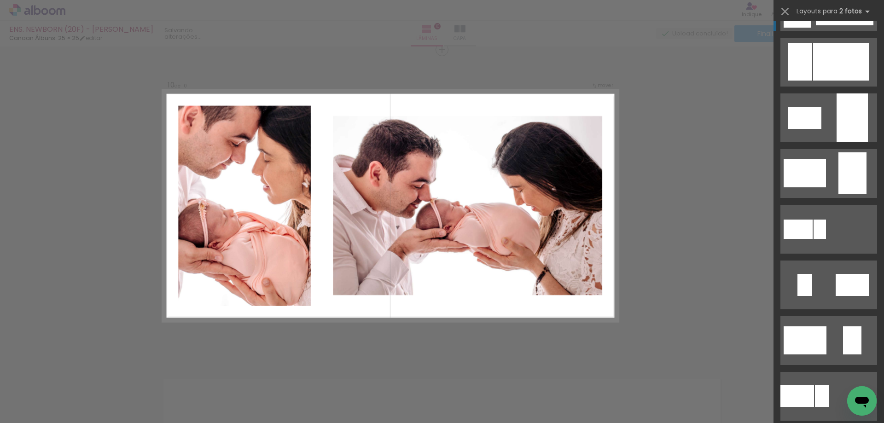
scroll to position [0, 0]
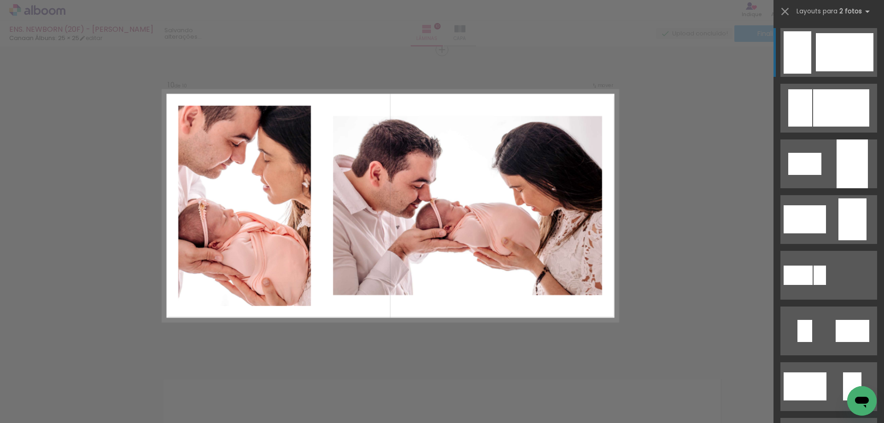
click at [807, 89] on div at bounding box center [800, 107] width 24 height 37
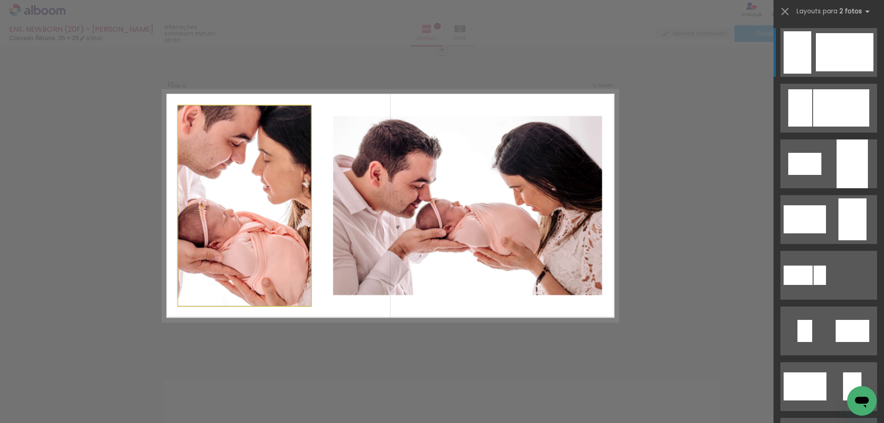
click at [303, 209] on quentale-photo at bounding box center [244, 205] width 133 height 200
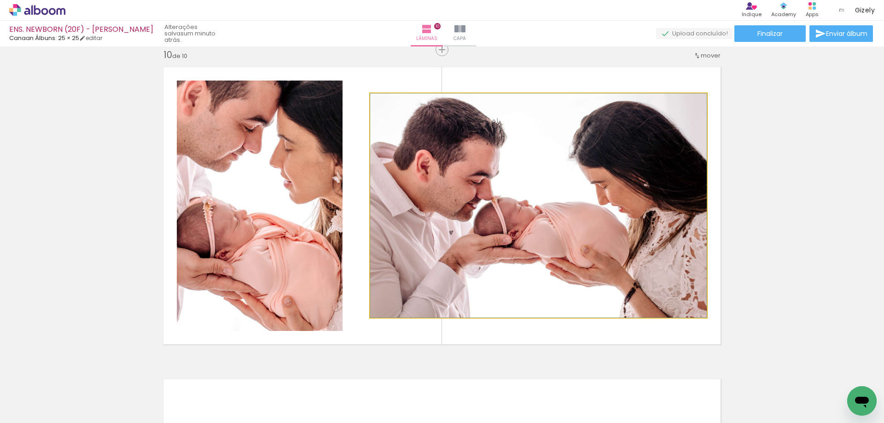
drag, startPoint x: 417, startPoint y: 239, endPoint x: 426, endPoint y: 241, distance: 8.9
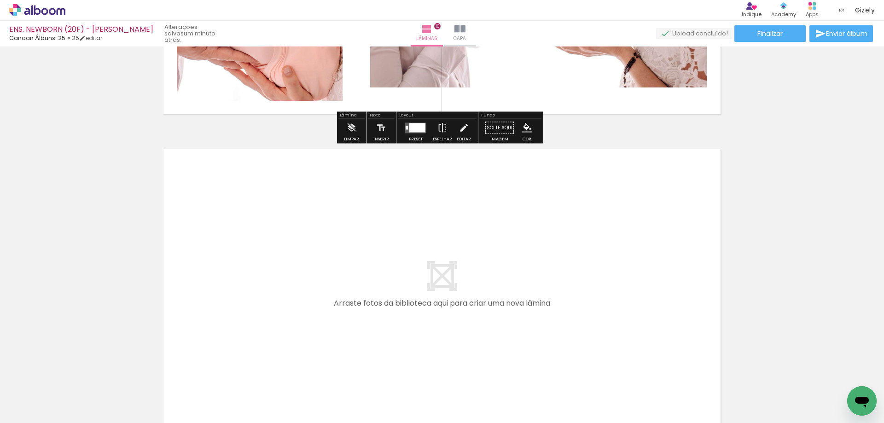
scroll to position [3151, 0]
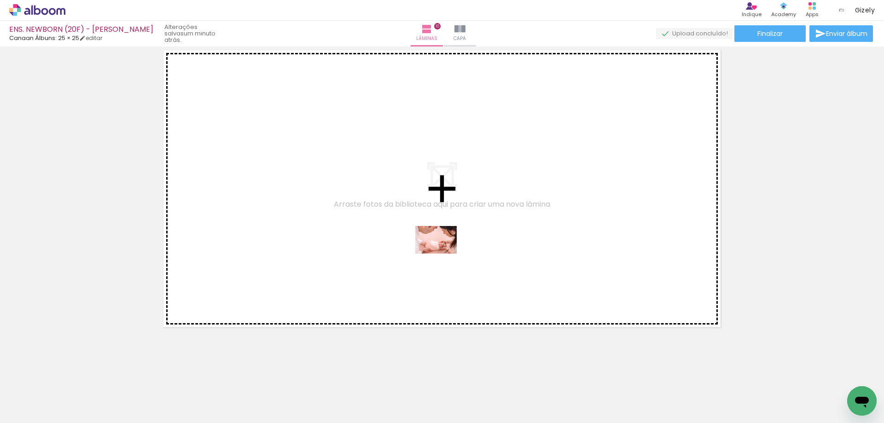
drag, startPoint x: 316, startPoint y: 379, endPoint x: 443, endPoint y: 254, distance: 178.4
click at [443, 254] on quentale-workspace at bounding box center [442, 211] width 884 height 423
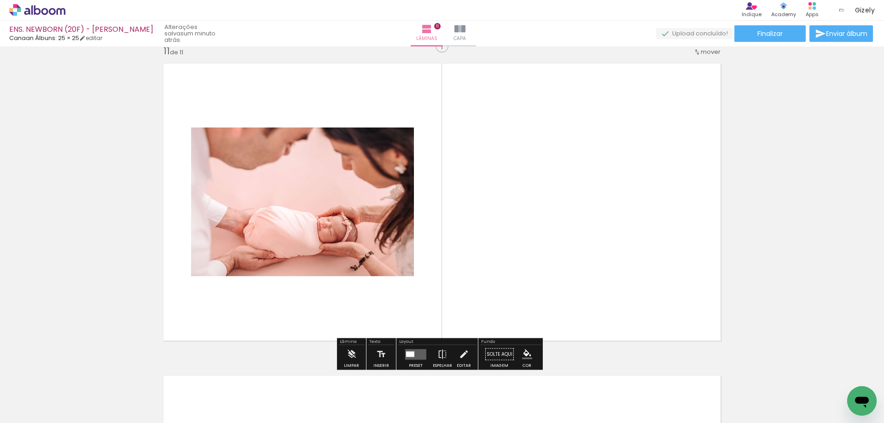
scroll to position [3134, 0]
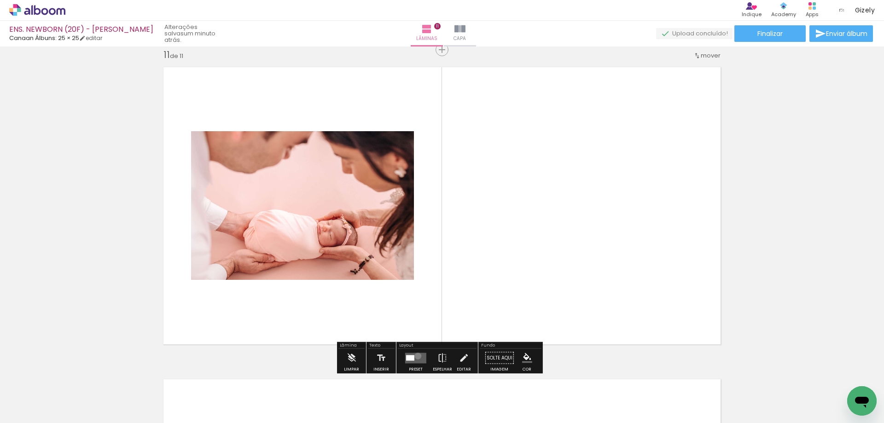
click at [416, 356] on quentale-layouter at bounding box center [415, 358] width 21 height 11
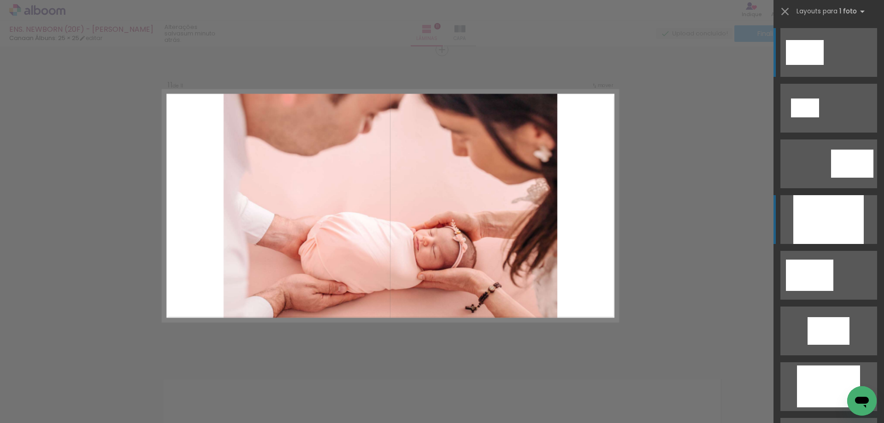
click at [822, 227] on div at bounding box center [828, 219] width 70 height 49
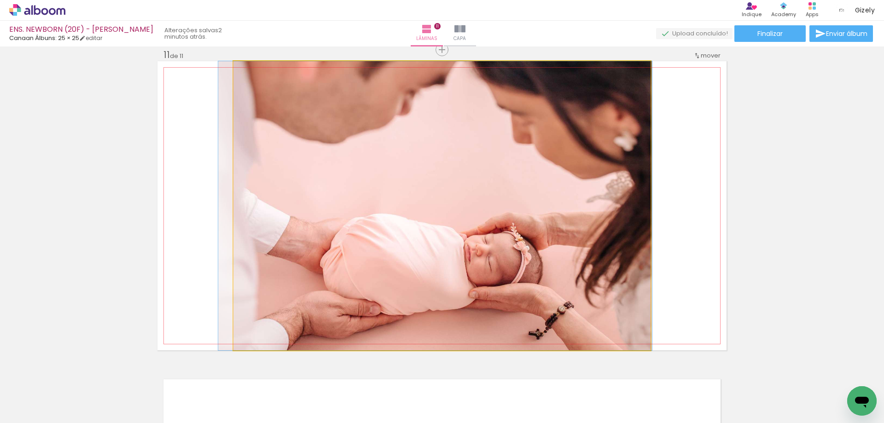
drag, startPoint x: 527, startPoint y: 212, endPoint x: 522, endPoint y: 212, distance: 5.5
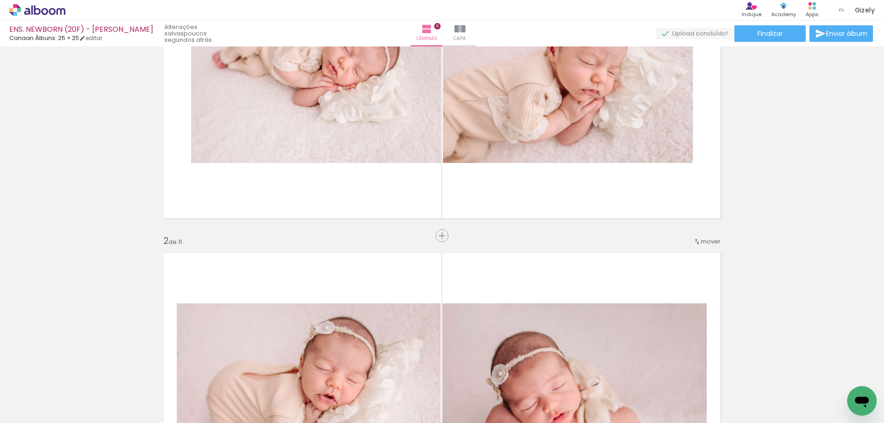
scroll to position [0, 0]
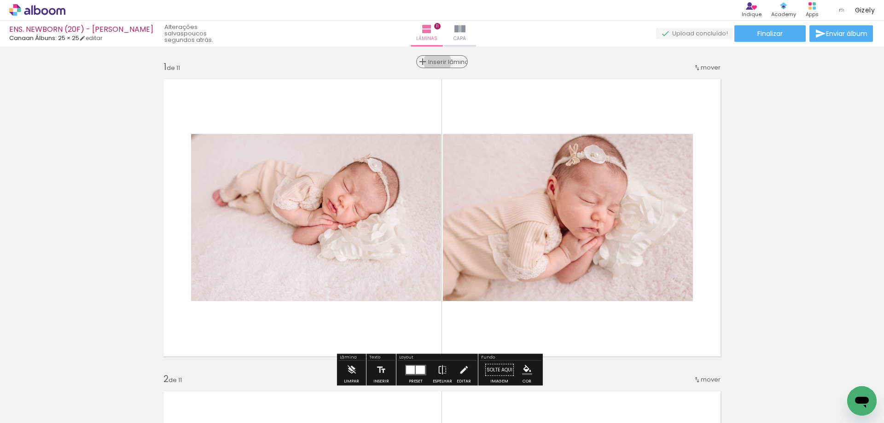
click at [438, 62] on span "Inserir lâmina" at bounding box center [446, 62] width 36 height 6
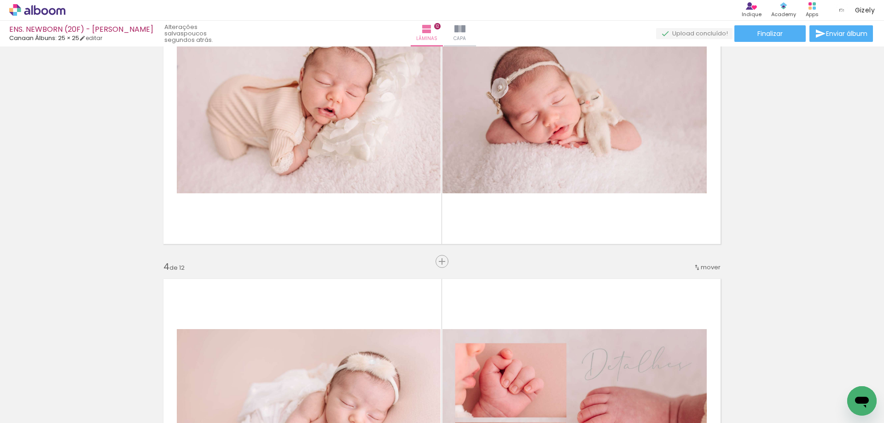
scroll to position [967, 0]
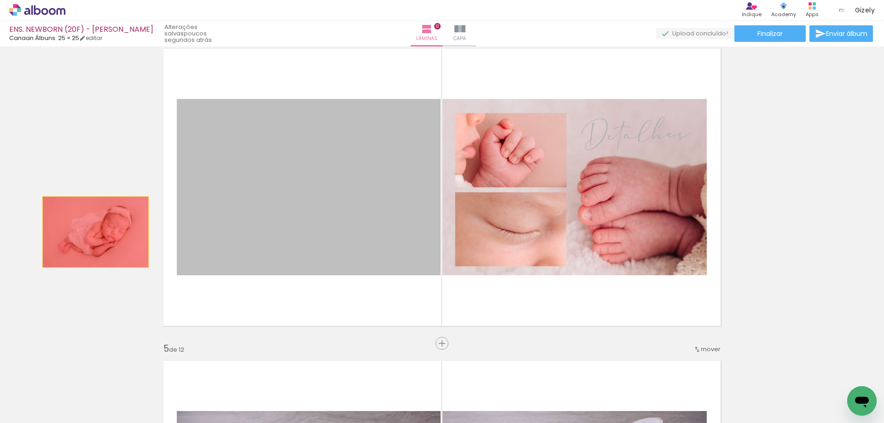
drag, startPoint x: 369, startPoint y: 214, endPoint x: 90, endPoint y: 233, distance: 280.1
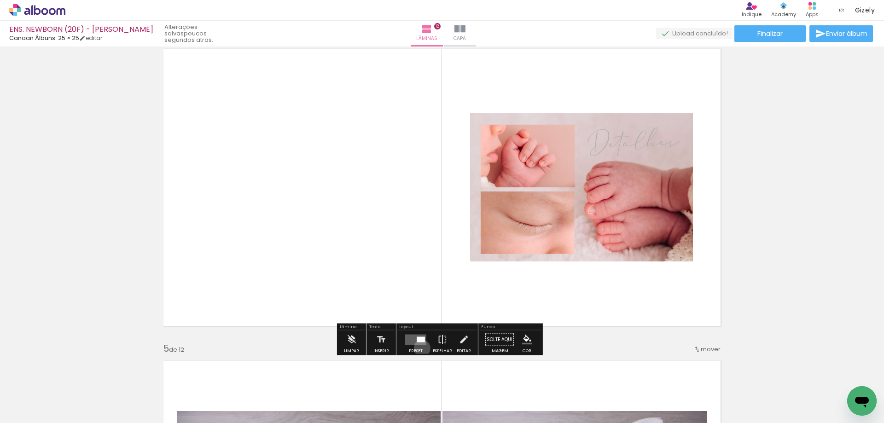
click at [420, 348] on div at bounding box center [415, 340] width 25 height 18
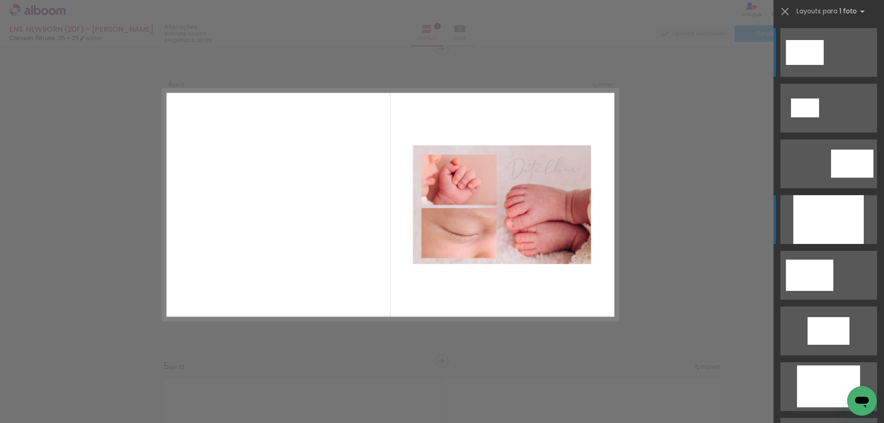
scroll to position [948, 0]
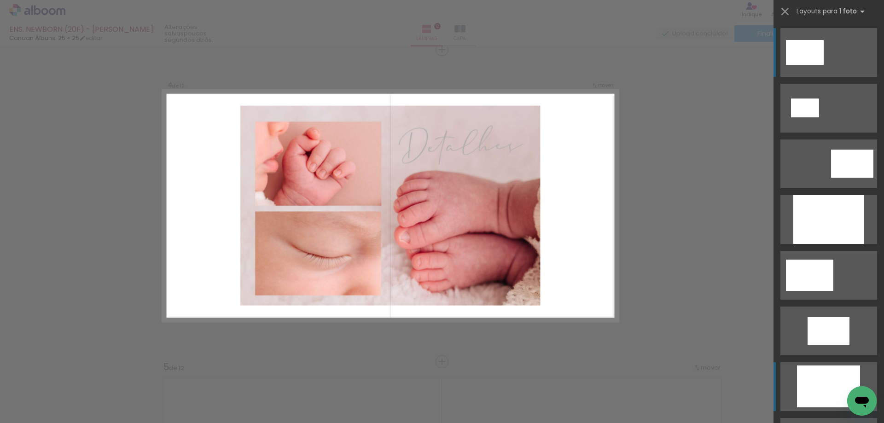
click at [824, 244] on div at bounding box center [828, 219] width 70 height 49
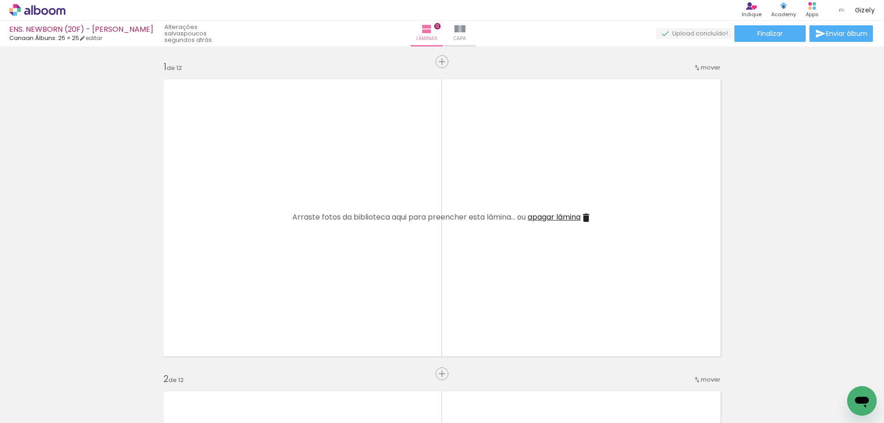
scroll to position [0, 329]
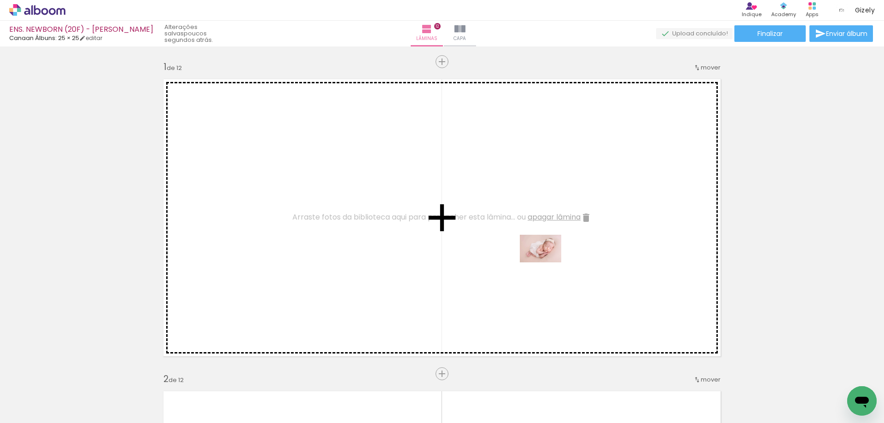
drag, startPoint x: 692, startPoint y: 382, endPoint x: 529, endPoint y: 246, distance: 212.2
click at [529, 246] on quentale-workspace at bounding box center [442, 211] width 884 height 423
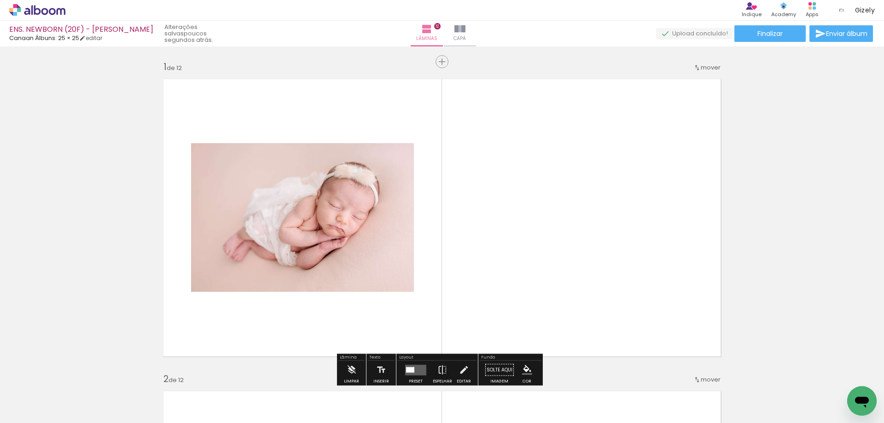
scroll to position [138, 0]
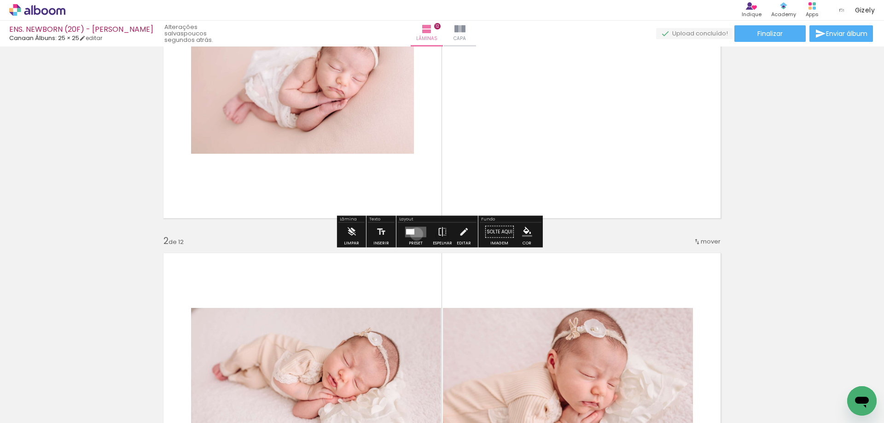
click at [414, 234] on quentale-layouter at bounding box center [415, 232] width 21 height 11
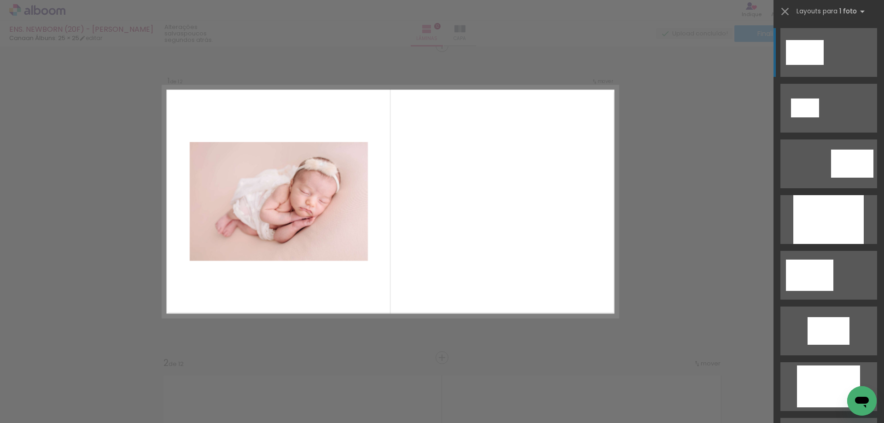
scroll to position [12, 0]
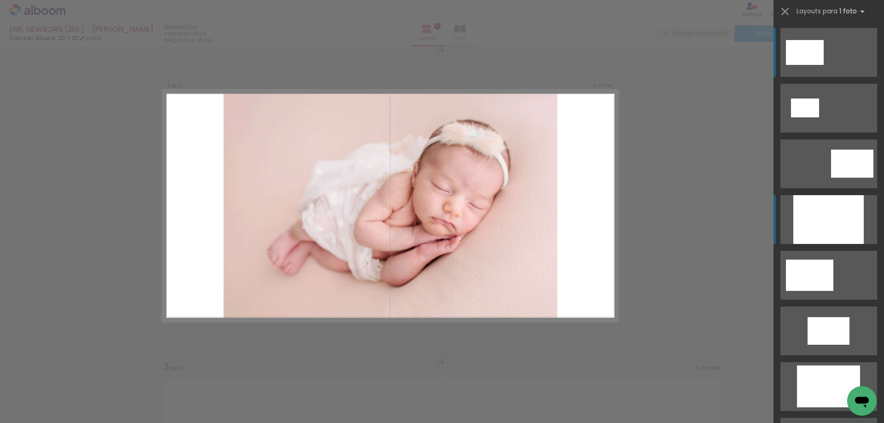
click at [843, 221] on div at bounding box center [828, 219] width 70 height 49
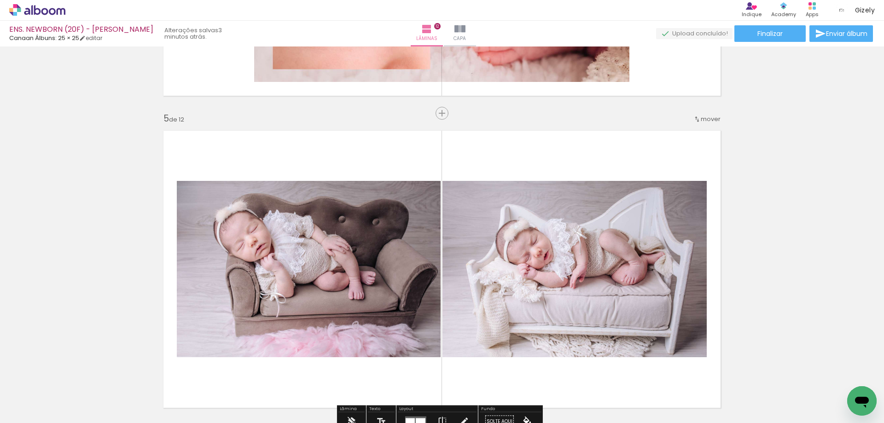
scroll to position [1289, 0]
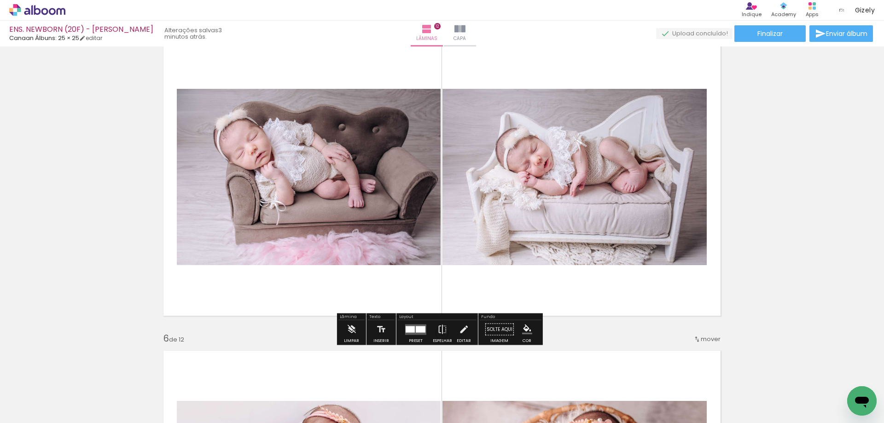
click at [420, 332] on div at bounding box center [421, 329] width 10 height 6
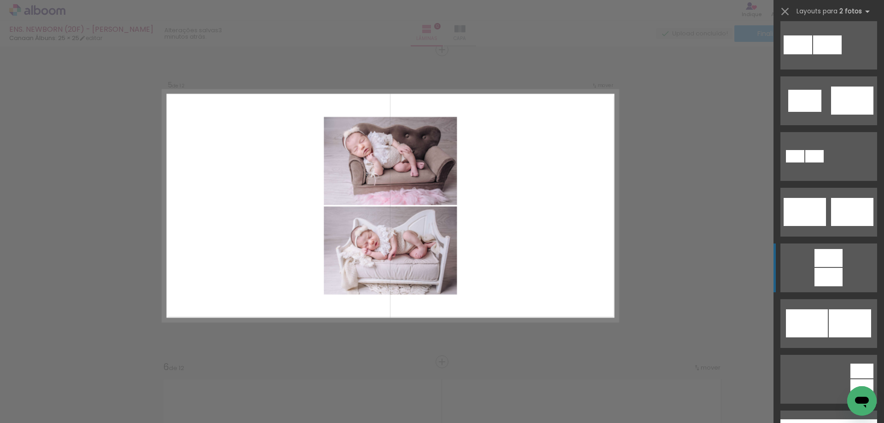
scroll to position [276, 0]
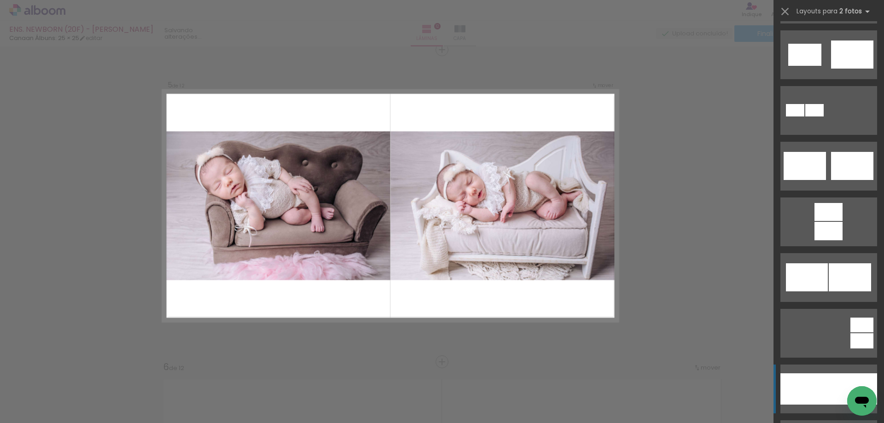
scroll to position [0, 329]
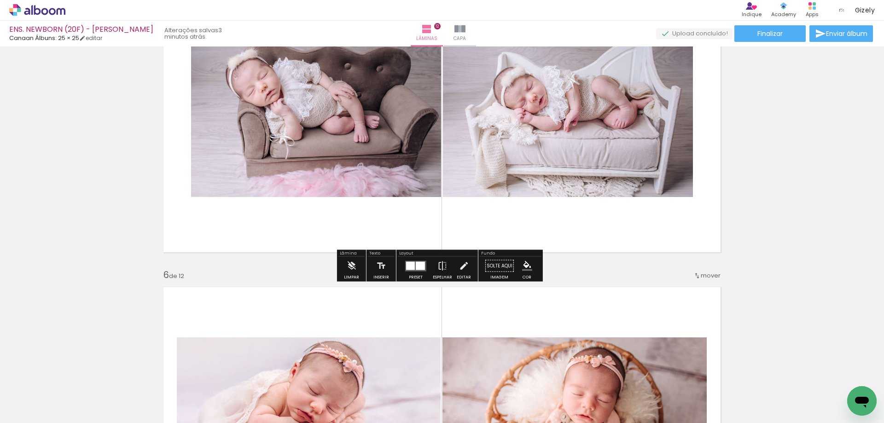
scroll to position [1307, 0]
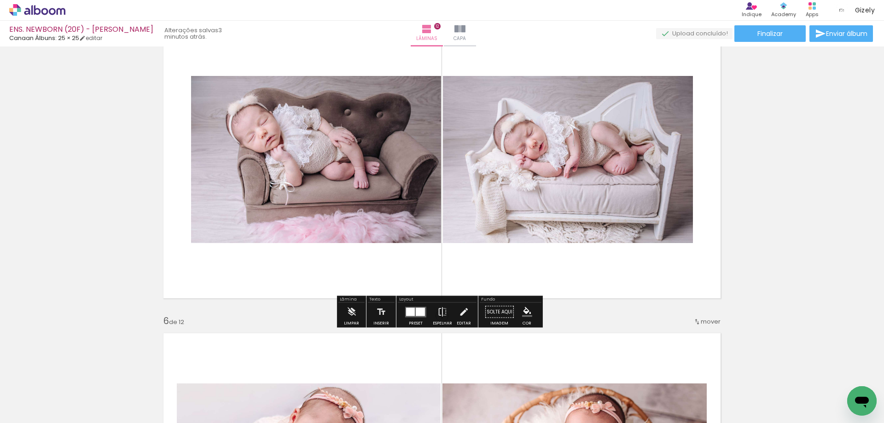
click at [417, 313] on div at bounding box center [420, 312] width 9 height 8
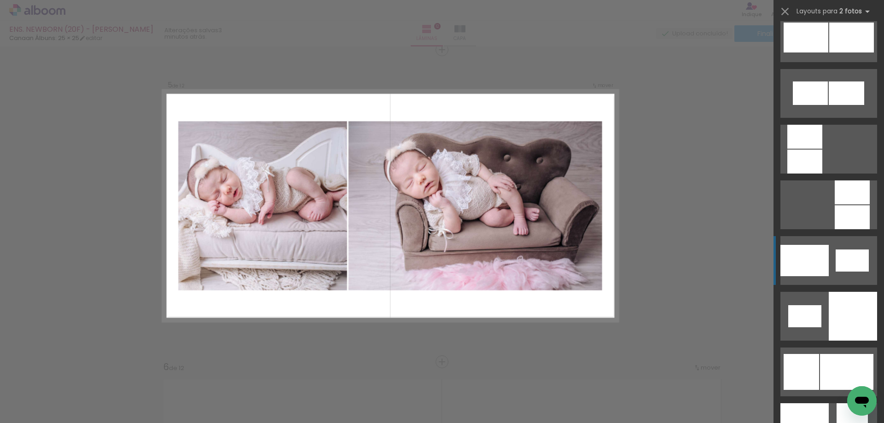
scroll to position [1008, 0]
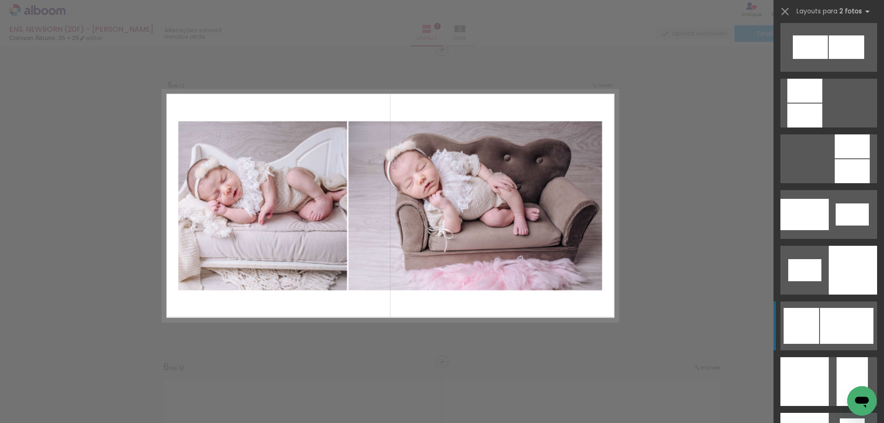
click at [834, 329] on div at bounding box center [846, 326] width 53 height 36
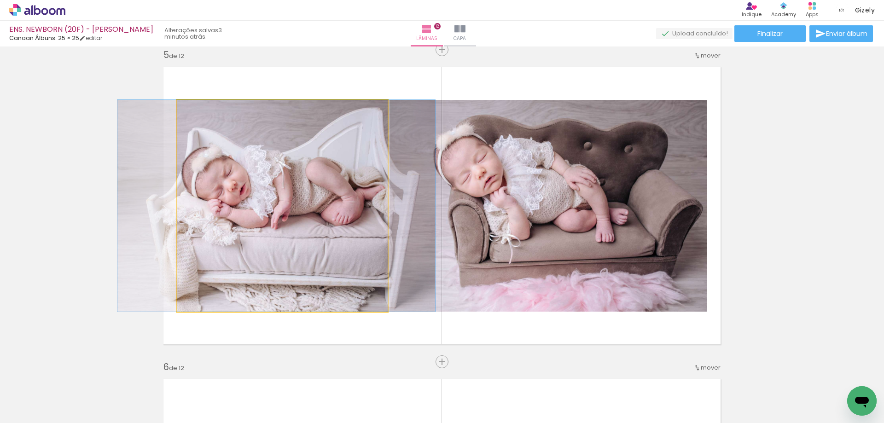
drag, startPoint x: 336, startPoint y: 230, endPoint x: 330, endPoint y: 229, distance: 6.0
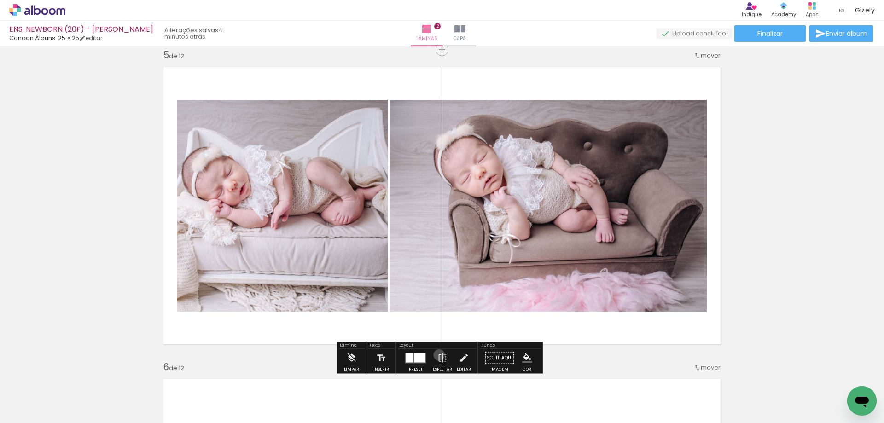
click at [437, 355] on iron-icon at bounding box center [442, 358] width 10 height 18
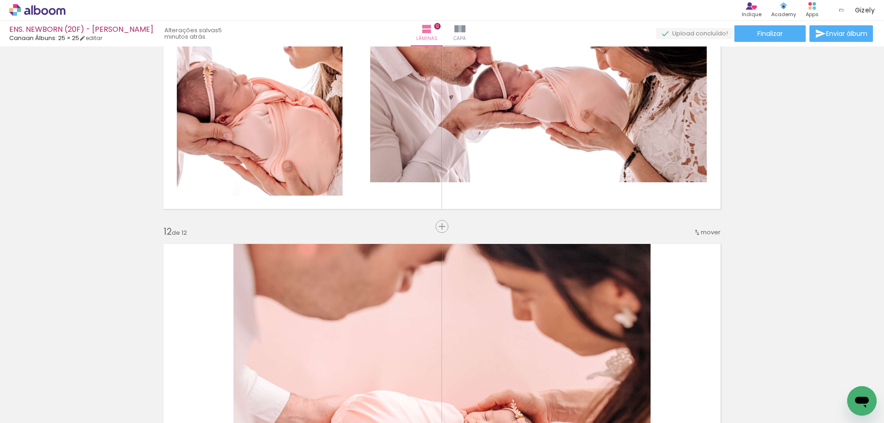
scroll to position [3039, 0]
